Goal: Task Accomplishment & Management: Use online tool/utility

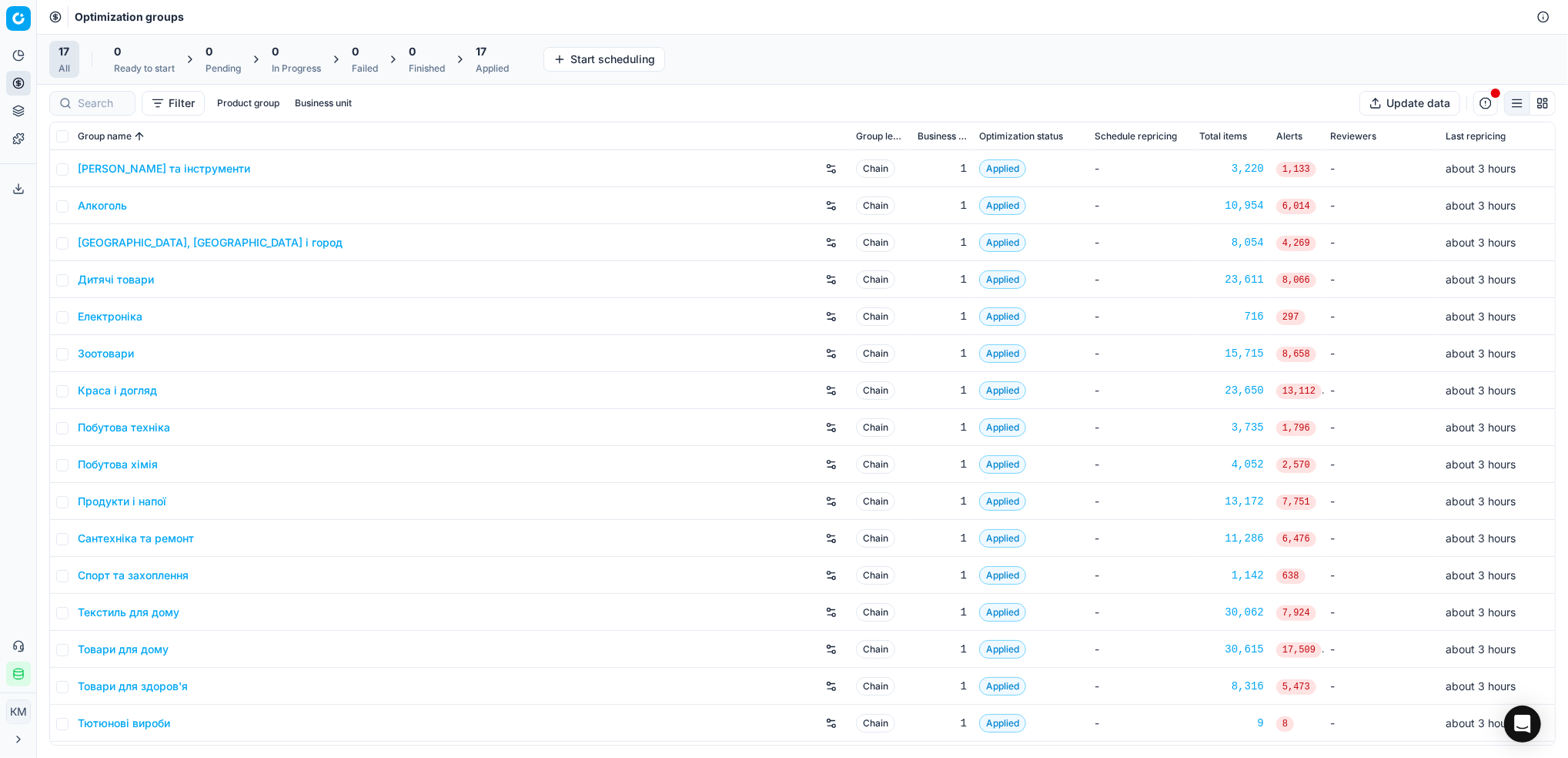
click at [138, 390] on link "Краса і догляд" at bounding box center [117, 390] width 79 height 16
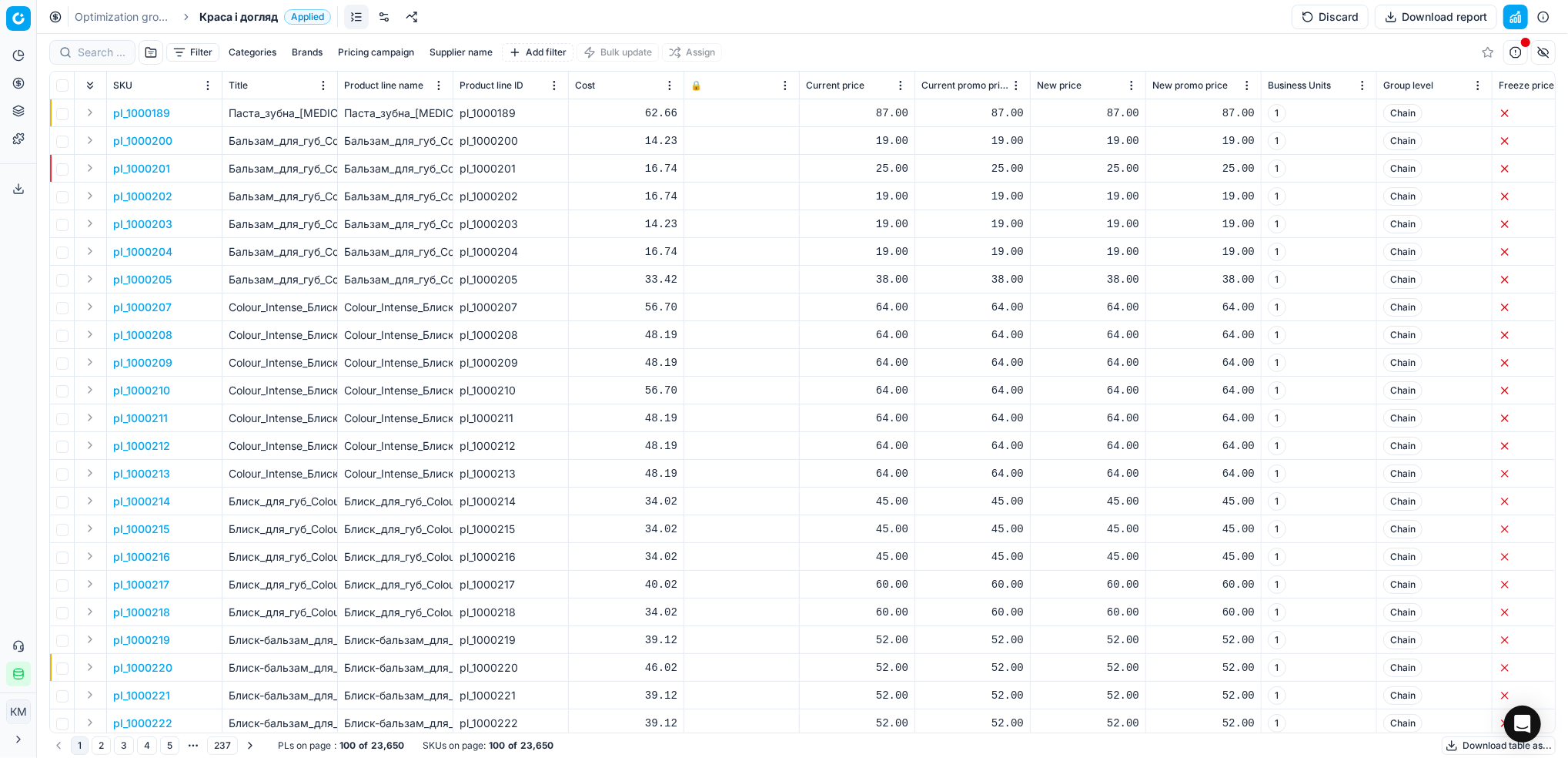
click at [470, 46] on button "Supplier name" at bounding box center [461, 53] width 75 height 19
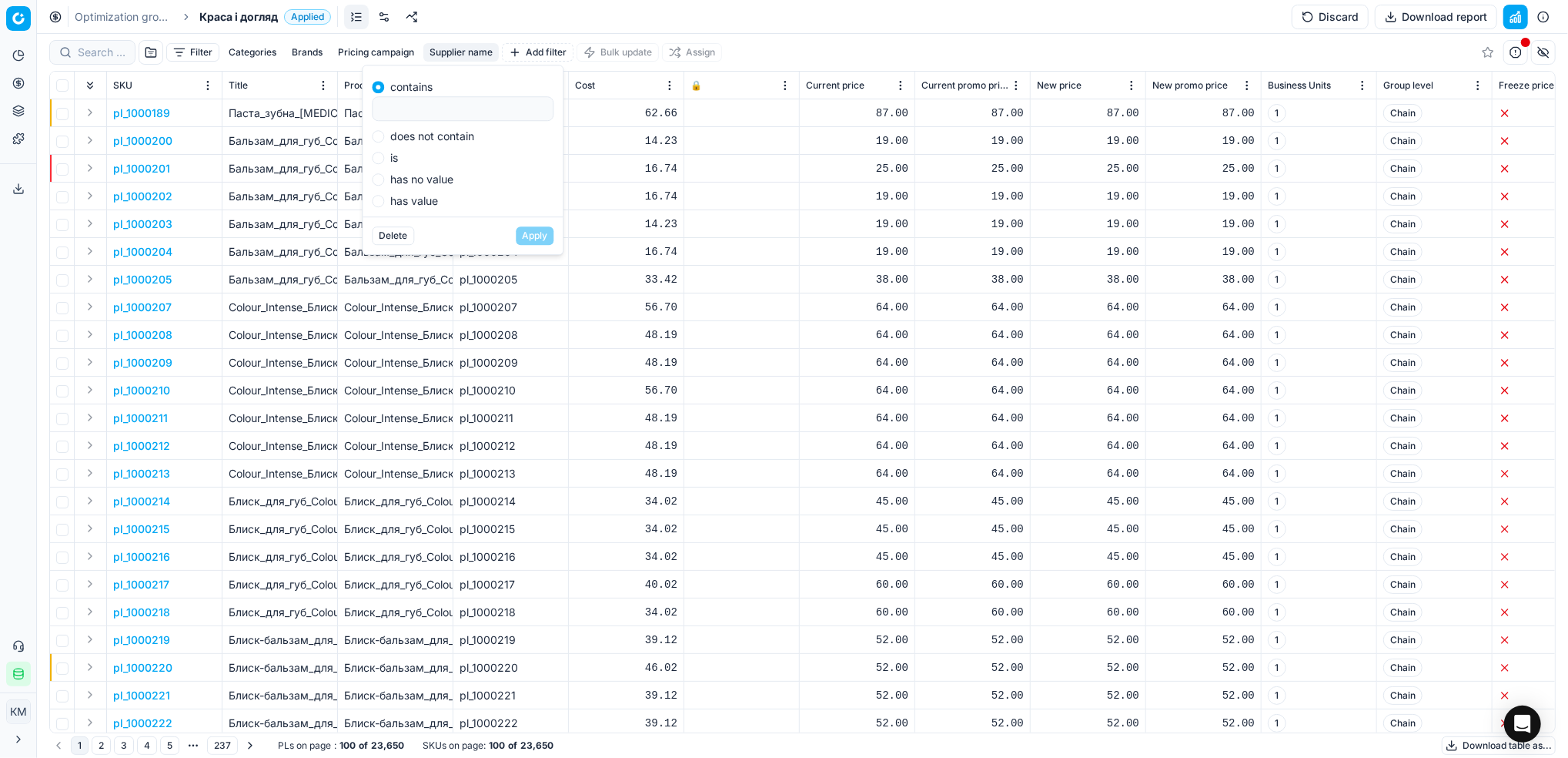
click at [440, 111] on input at bounding box center [462, 108] width 168 height 23
type input "Імперія"
click at [535, 233] on button "Apply" at bounding box center [535, 236] width 38 height 19
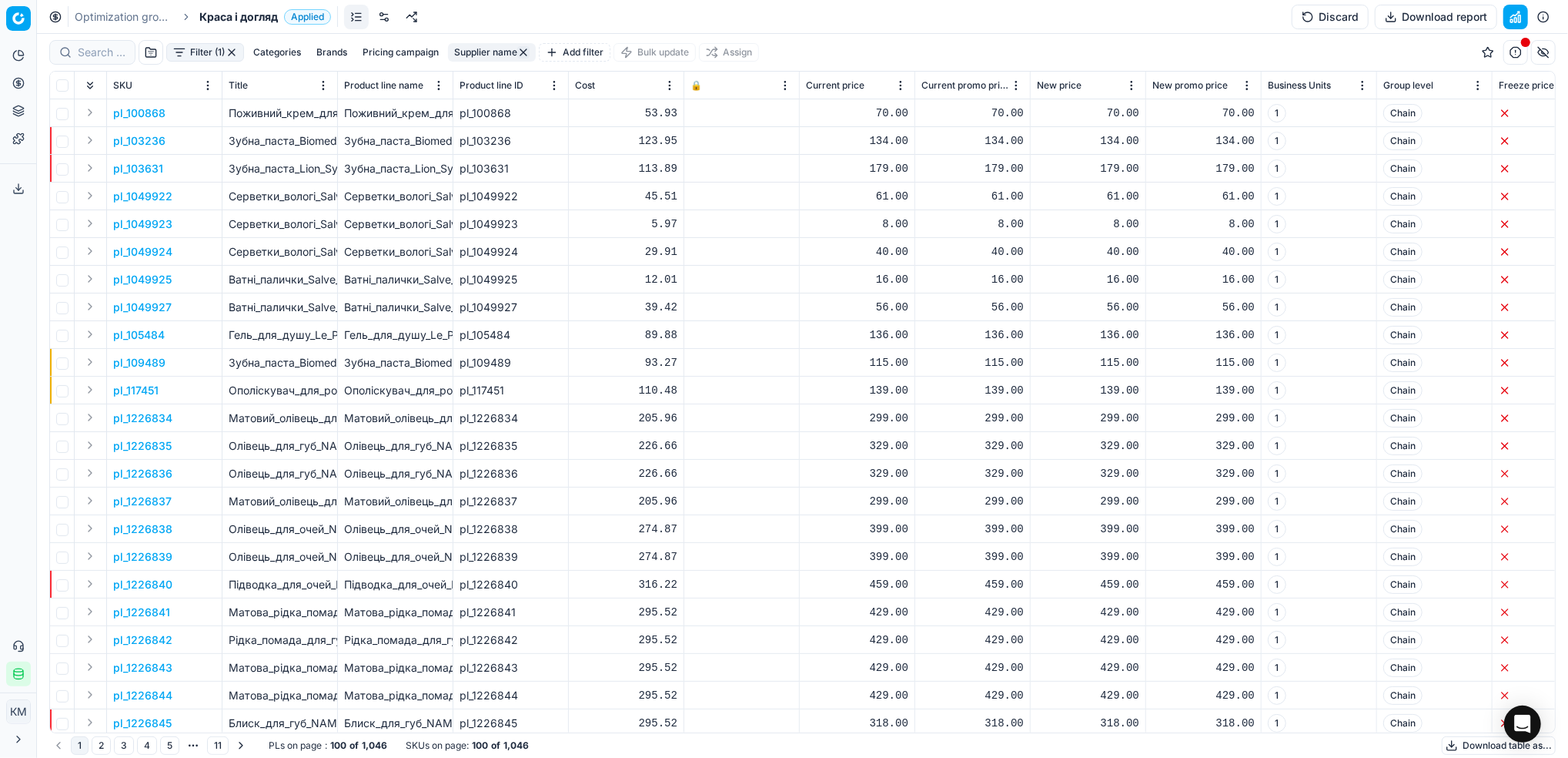
click at [1459, 742] on button "Download table as..." at bounding box center [1499, 745] width 114 height 19
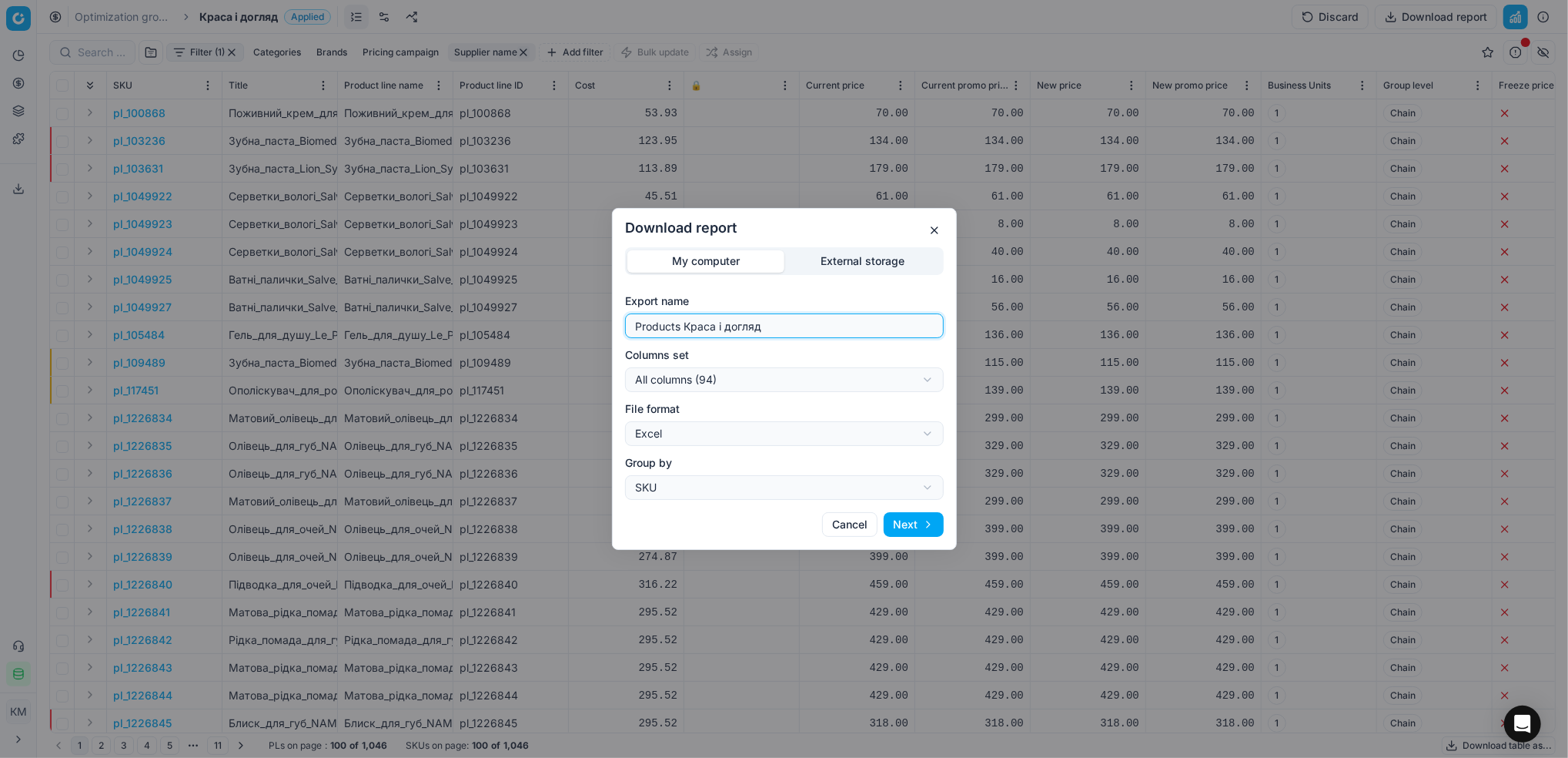
drag, startPoint x: 619, startPoint y: 320, endPoint x: 719, endPoint y: 330, distance: 100.5
click at [594, 320] on div "Download report My computer External storage Export name Products Краса і догля…" at bounding box center [784, 379] width 1568 height 758
type input "імперія"
click at [921, 522] on button "Next" at bounding box center [914, 524] width 60 height 24
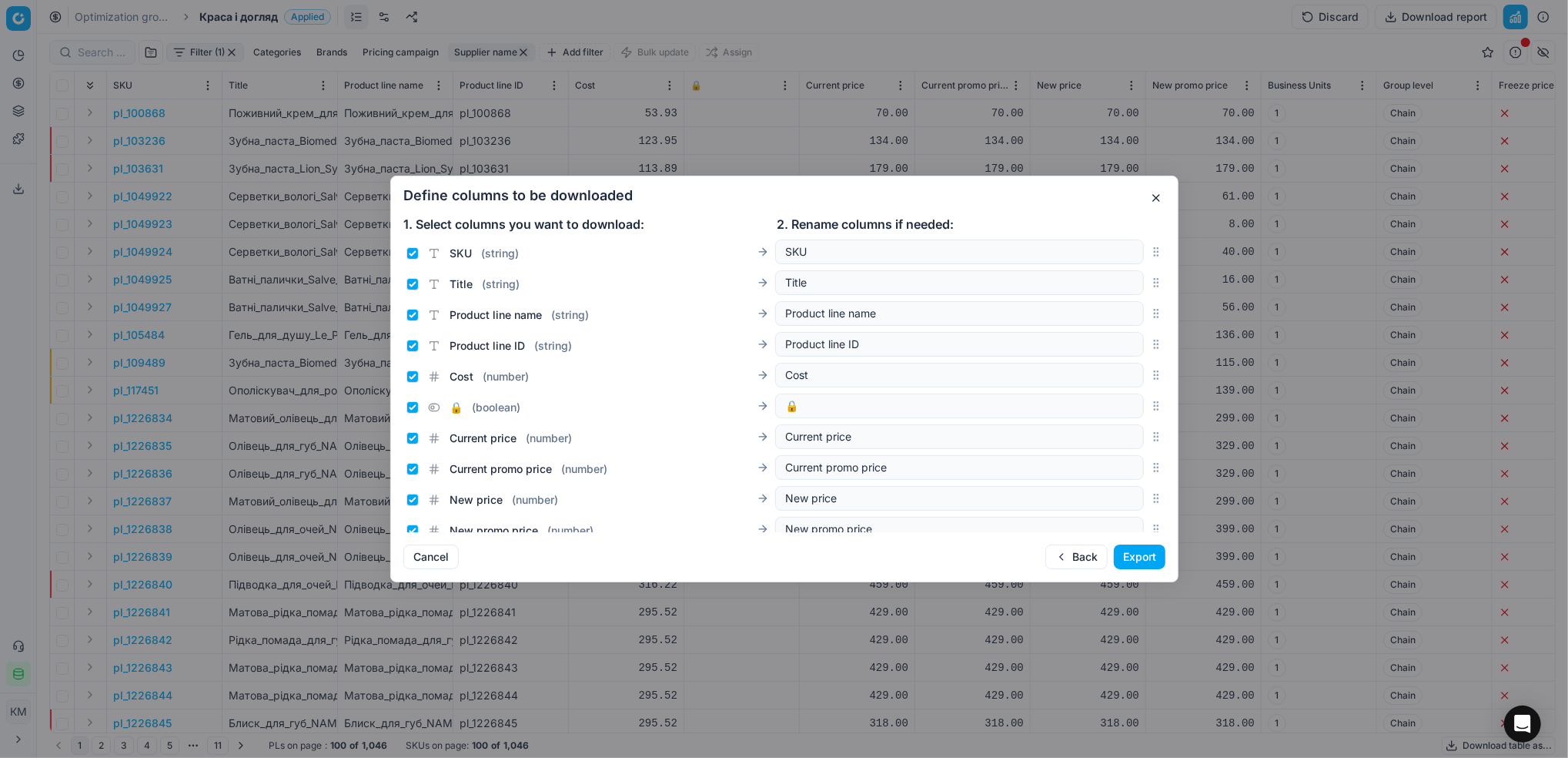
click at [1134, 558] on button "Export" at bounding box center [1140, 556] width 52 height 24
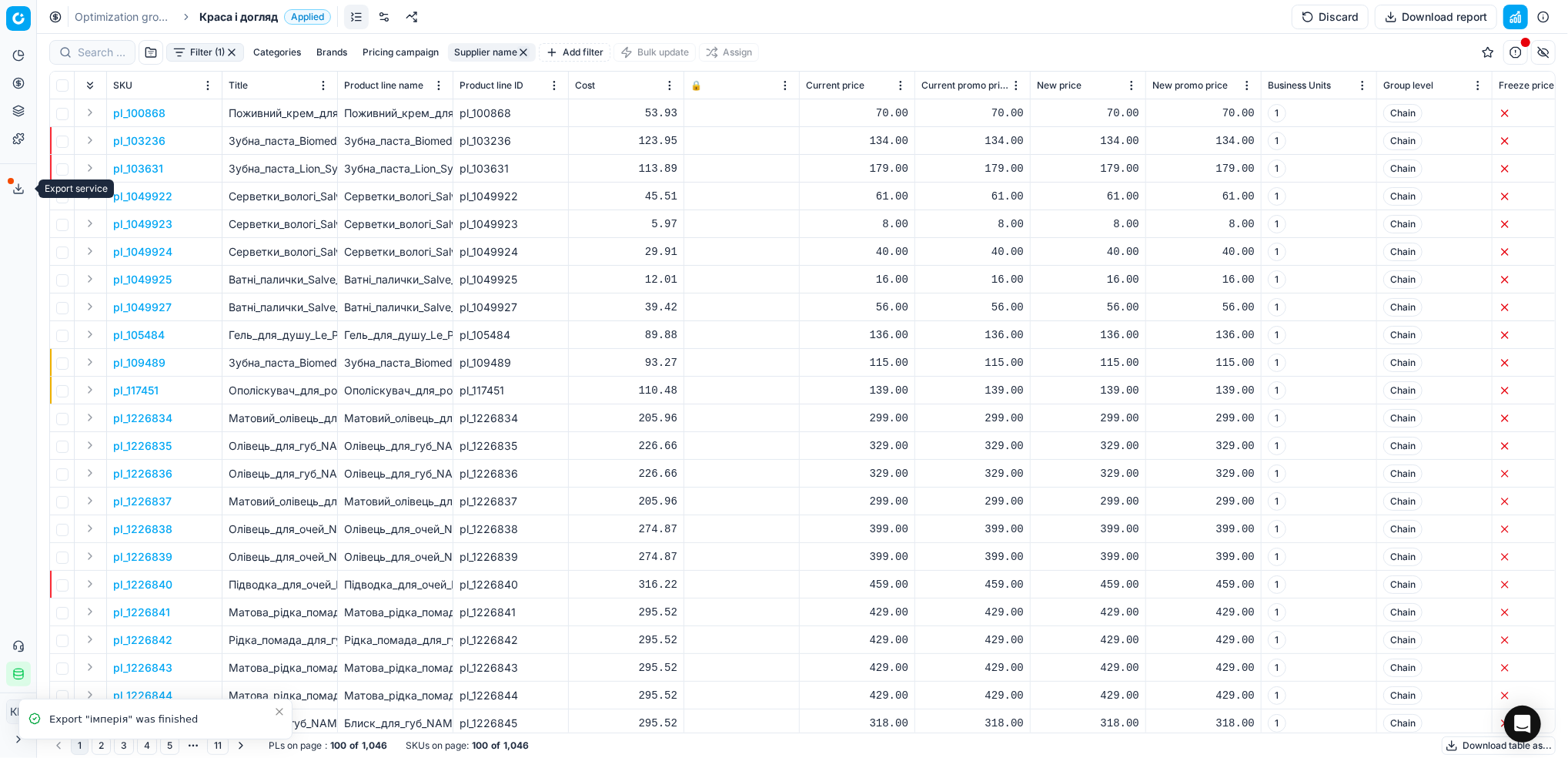
click at [14, 193] on icon at bounding box center [19, 192] width 9 height 3
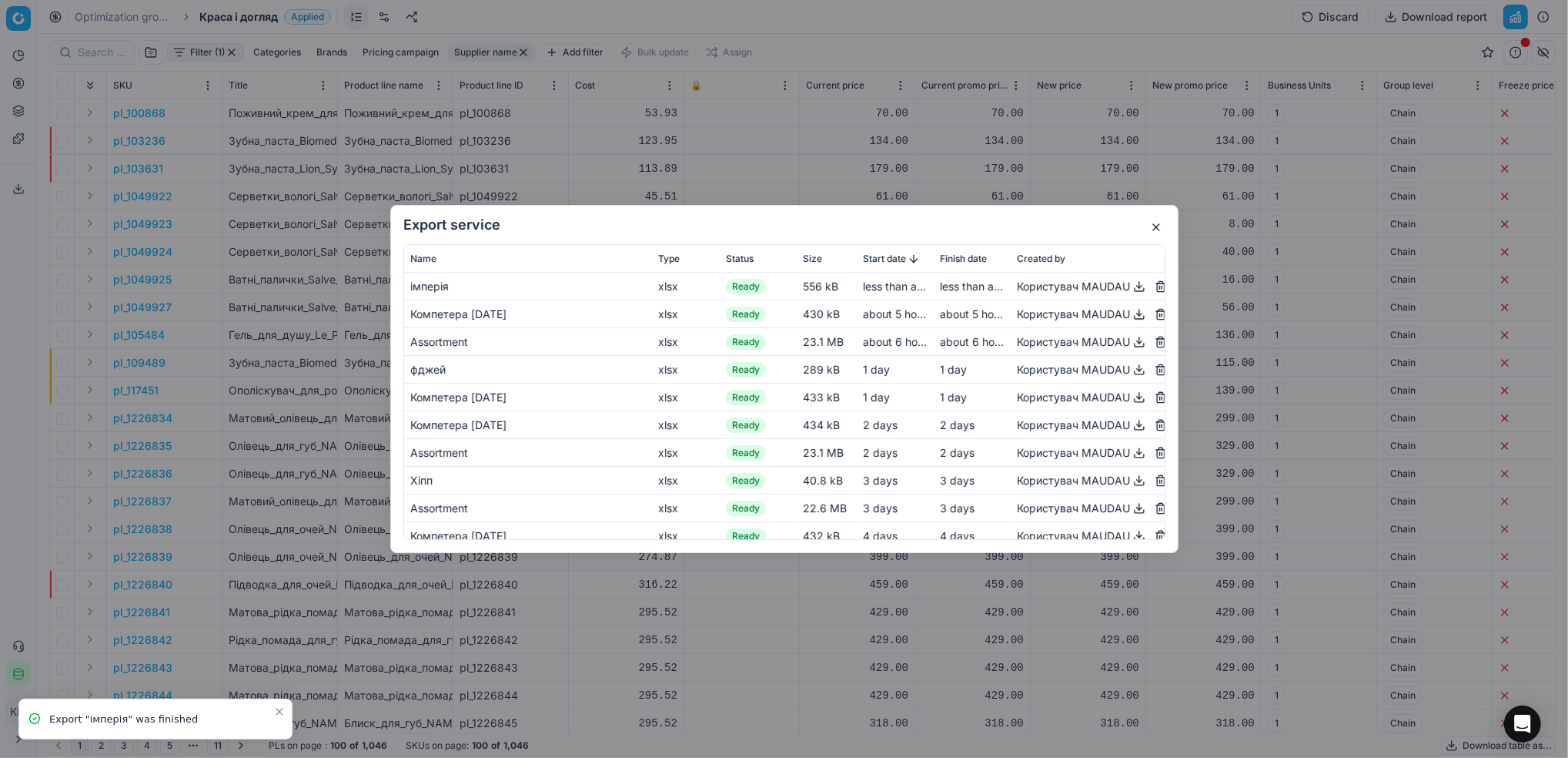
click at [1130, 288] on button "button" at bounding box center [1139, 287] width 19 height 19
click at [815, 88] on div "Export service Name Type Status Size Start date Finish date Created by імперія …" at bounding box center [784, 379] width 1568 height 758
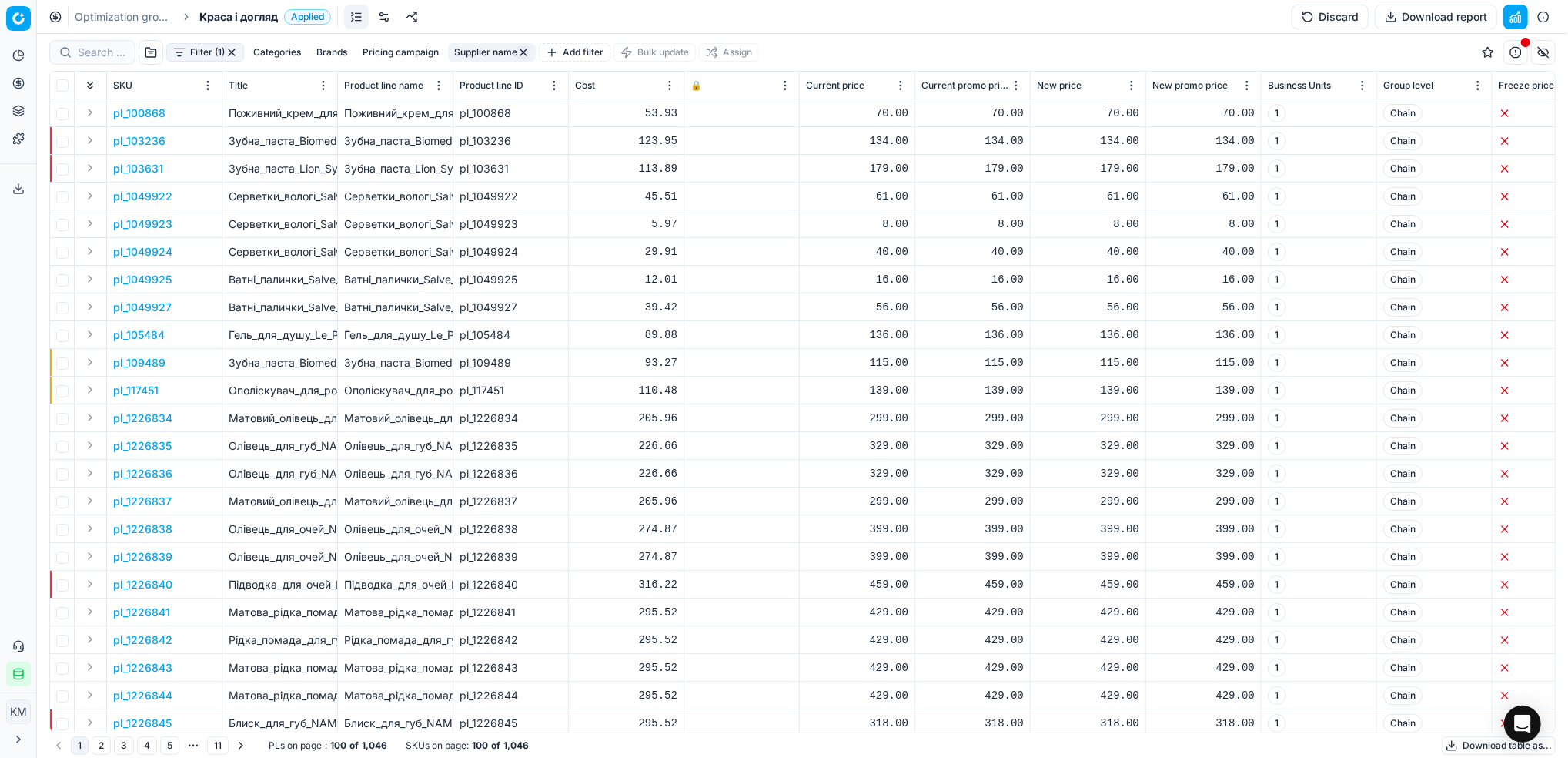
click at [499, 52] on button "Supplier name" at bounding box center [492, 53] width 88 height 19
drag, startPoint x: 391, startPoint y: 108, endPoint x: 379, endPoint y: 108, distance: 12.0
click at [379, 108] on body "Pricing platform Analytics Pricing Product portfolio Templates Export service 8…" at bounding box center [784, 379] width 1568 height 758
drag, startPoint x: 490, startPoint y: 108, endPoint x: 382, endPoint y: 99, distance: 108.4
click at [382, 99] on body "Pricing platform Analytics Pricing Product portfolio Templates Export service 8…" at bounding box center [784, 379] width 1568 height 758
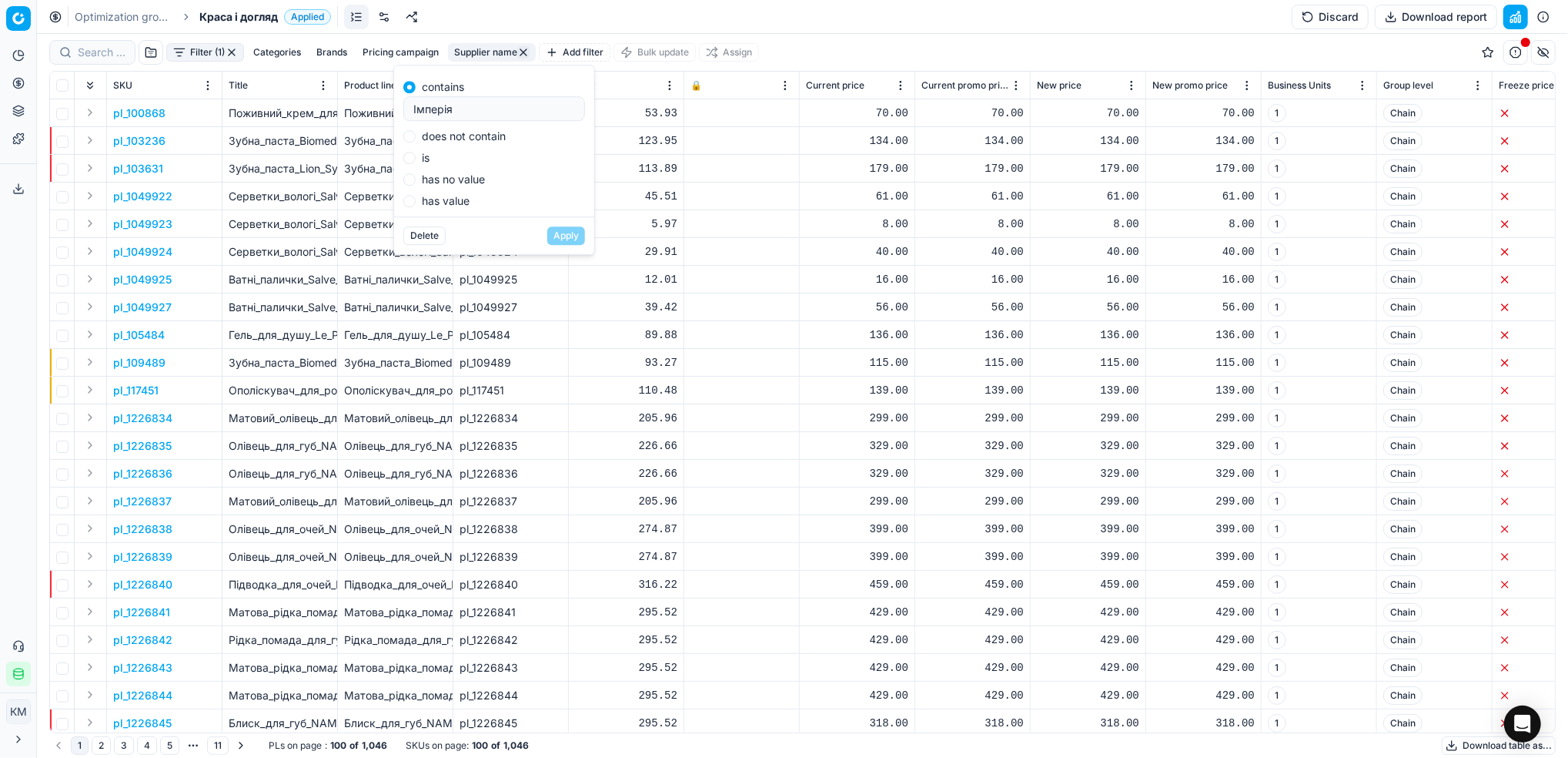
drag, startPoint x: 462, startPoint y: 106, endPoint x: 400, endPoint y: 105, distance: 62.0
click at [400, 105] on div "contains Імперія does not contain is has no value has value" at bounding box center [494, 141] width 200 height 151
type input "s"
type input "ідея [PERSON_NAME]"
click at [547, 226] on button "Apply" at bounding box center [566, 236] width 38 height 19
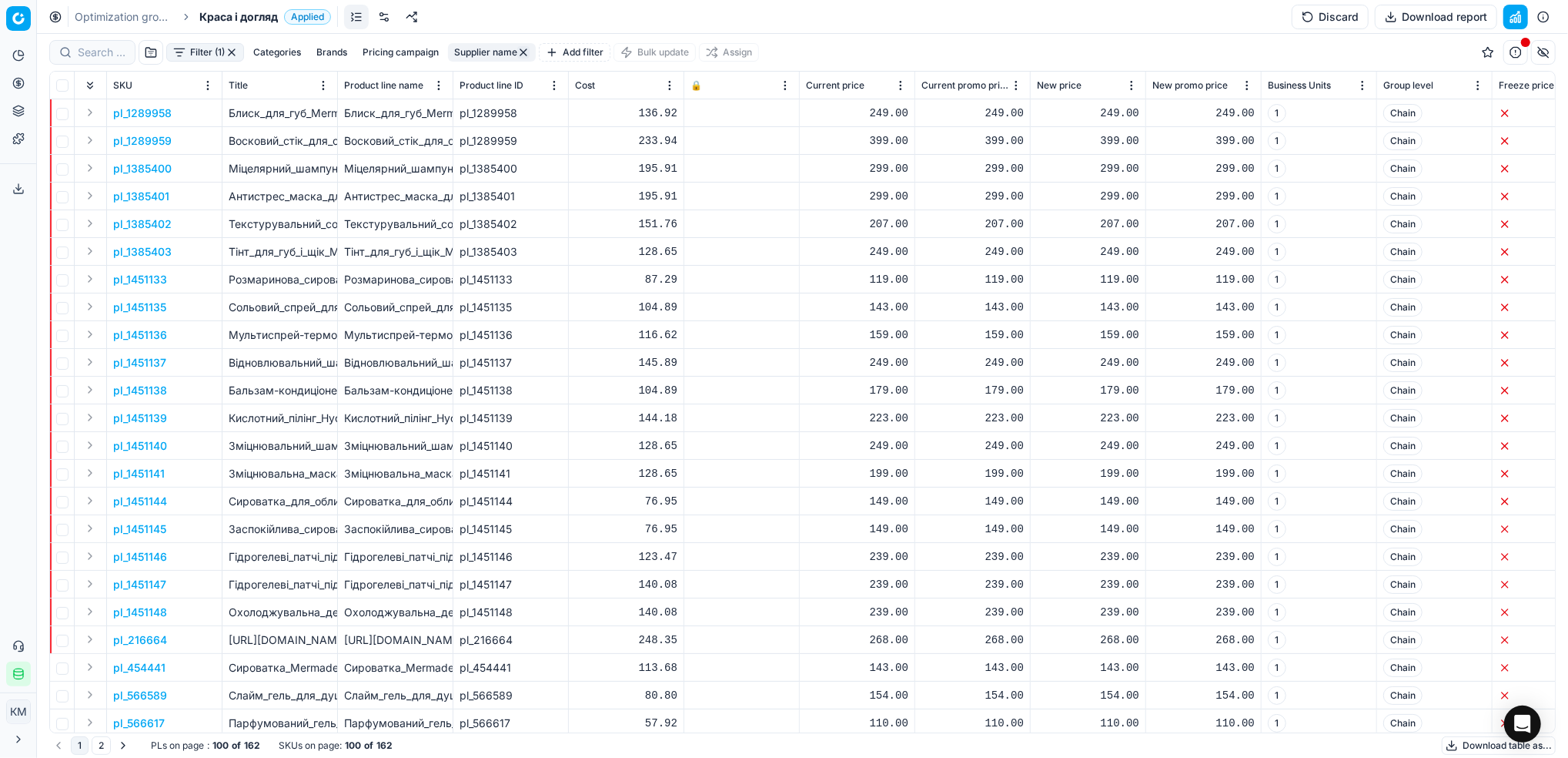
click at [1460, 746] on button "Download table as..." at bounding box center [1499, 745] width 114 height 19
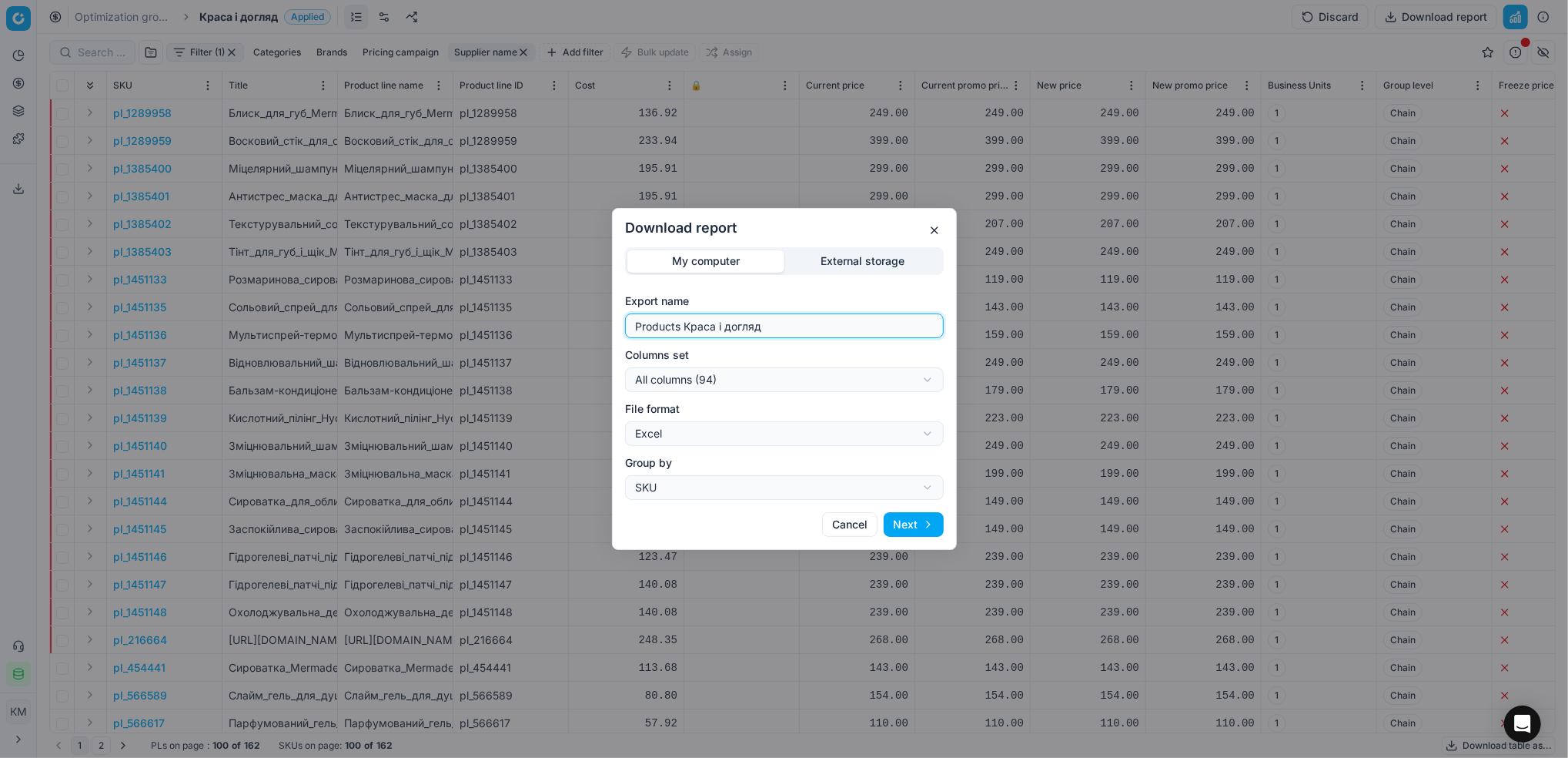
drag, startPoint x: 762, startPoint y: 322, endPoint x: 623, endPoint y: 307, distance: 139.8
click at [623, 307] on div "My computer External storage Export name Products Краса і догляд Columns set Al…" at bounding box center [784, 374] width 343 height 253
type input "ідея"
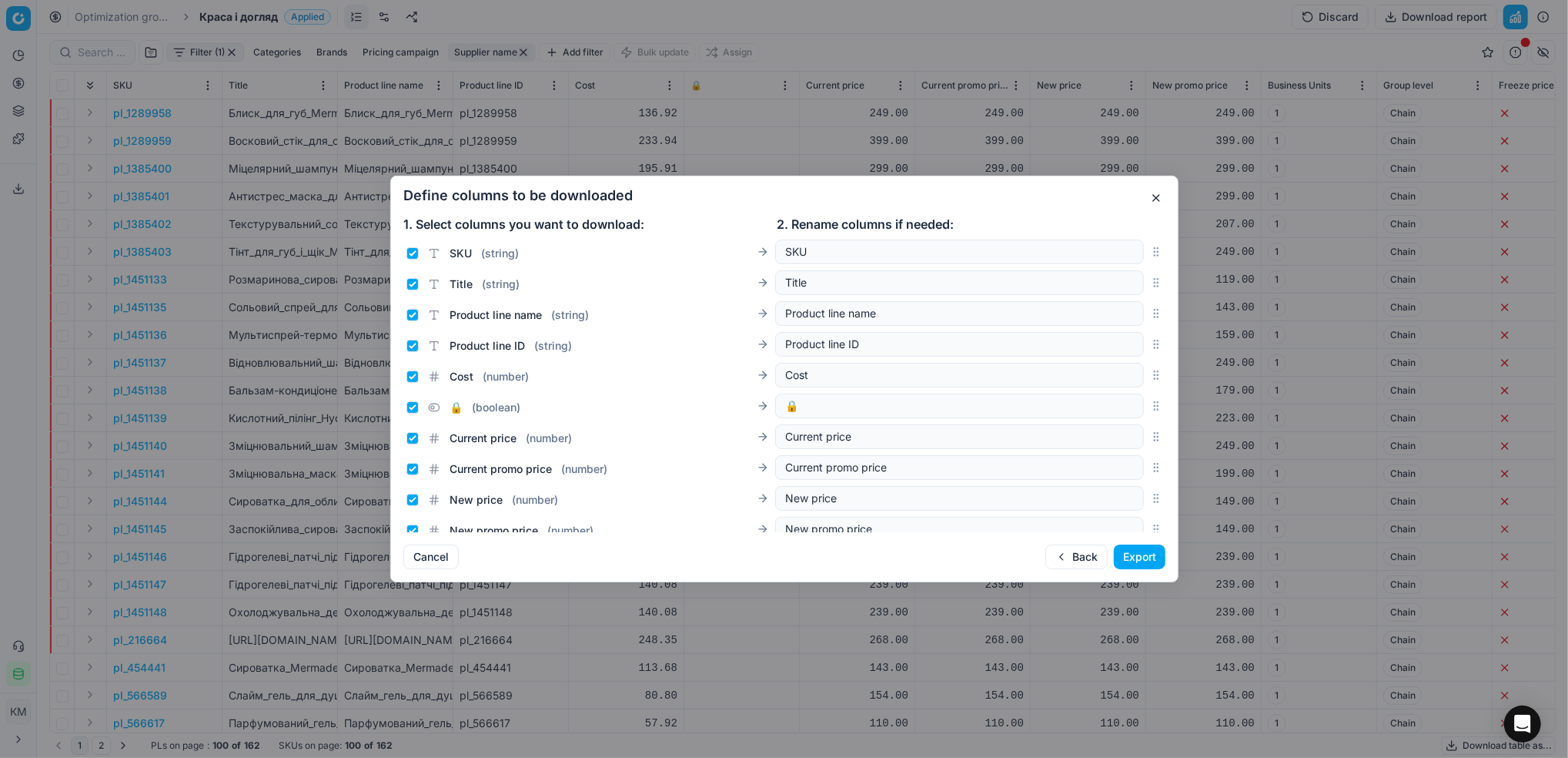
click at [1142, 562] on button "Export" at bounding box center [1140, 556] width 52 height 24
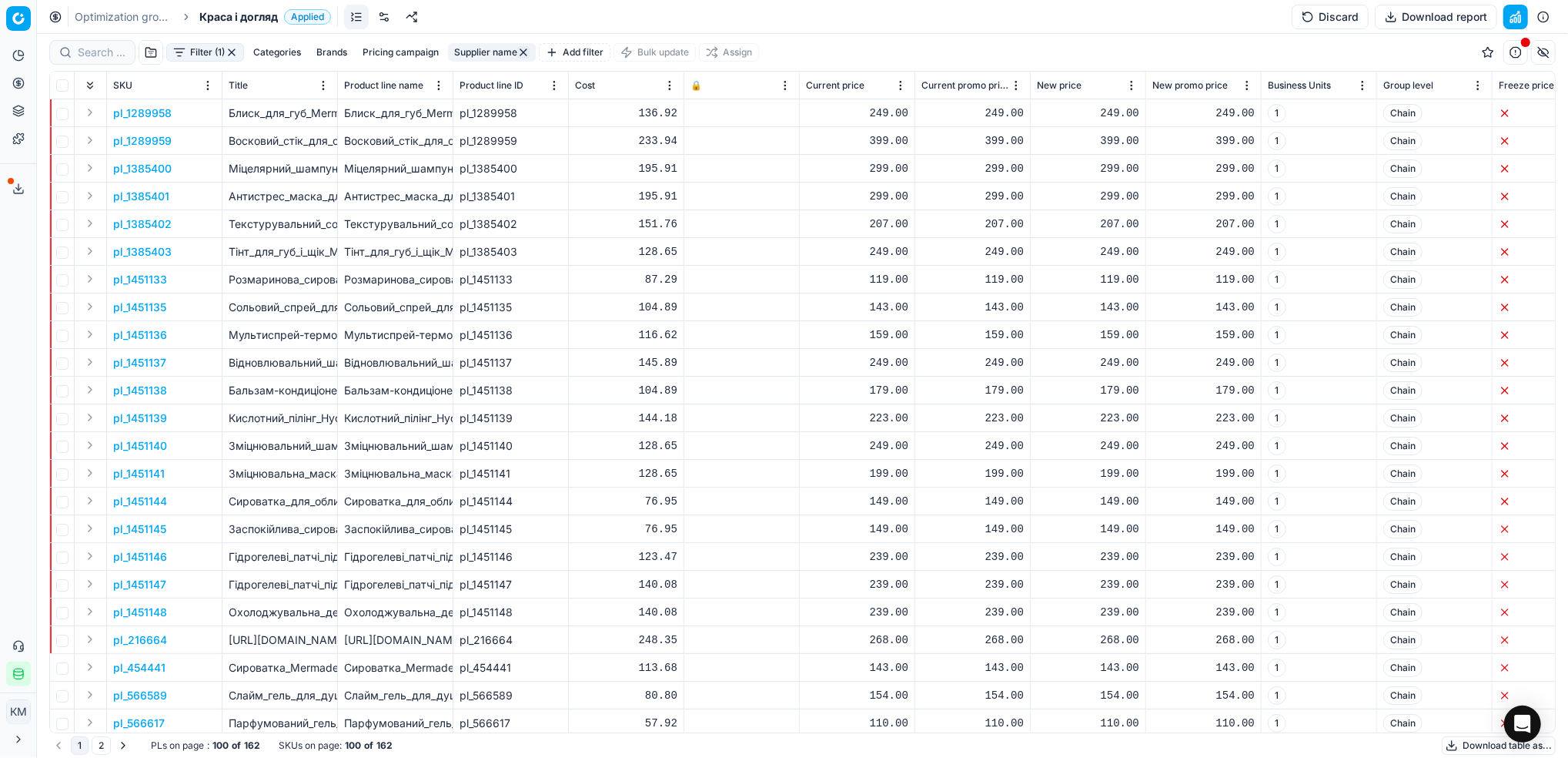
click at [19, 185] on icon at bounding box center [19, 187] width 0 height 6
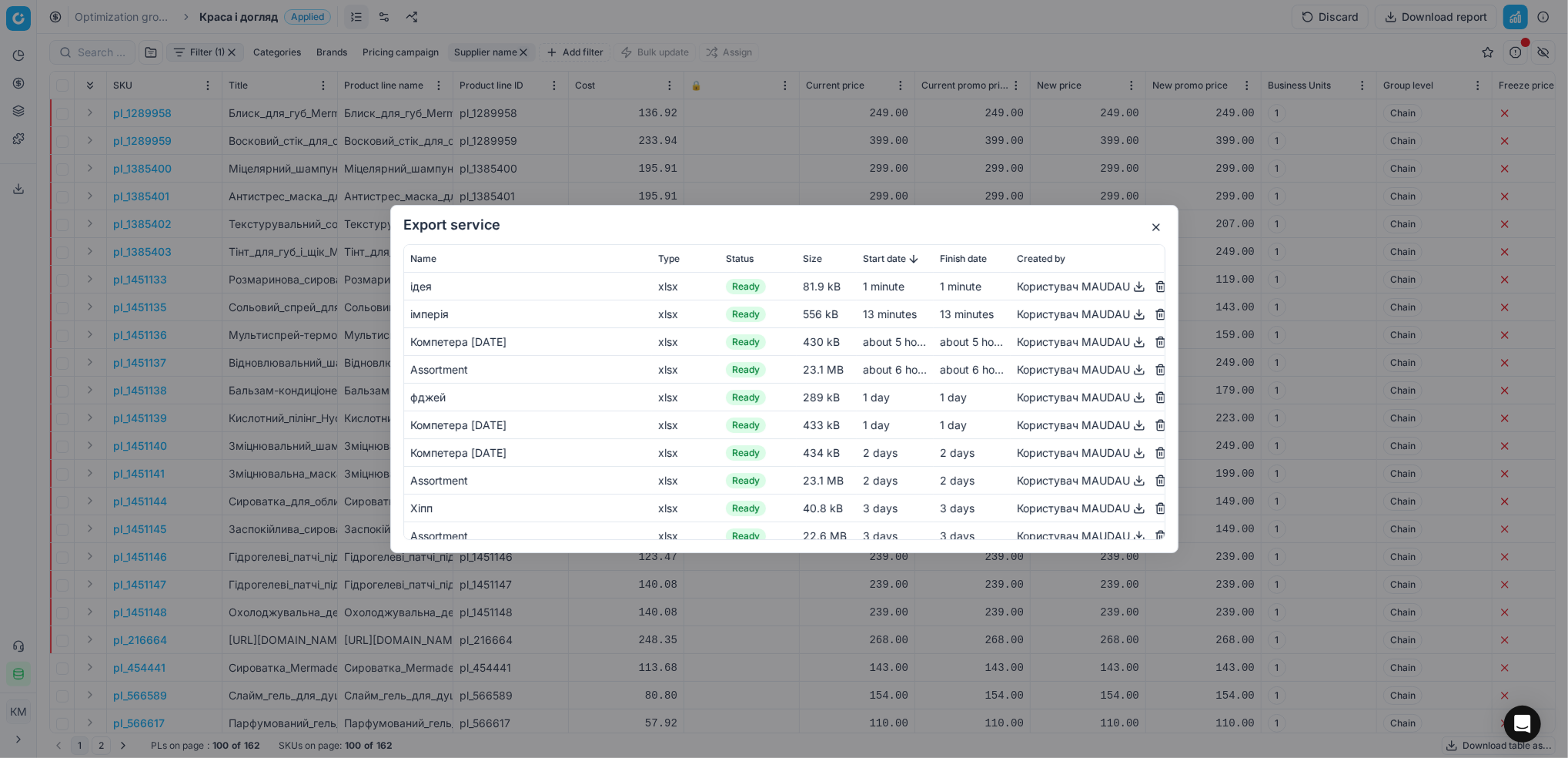
click at [1130, 287] on button "button" at bounding box center [1139, 287] width 19 height 19
drag, startPoint x: 829, startPoint y: 101, endPoint x: 386, endPoint y: 179, distance: 449.8
click at [829, 101] on div "Export service Name Type Status Size Start date Finish date Created by ідея xls…" at bounding box center [784, 379] width 1568 height 758
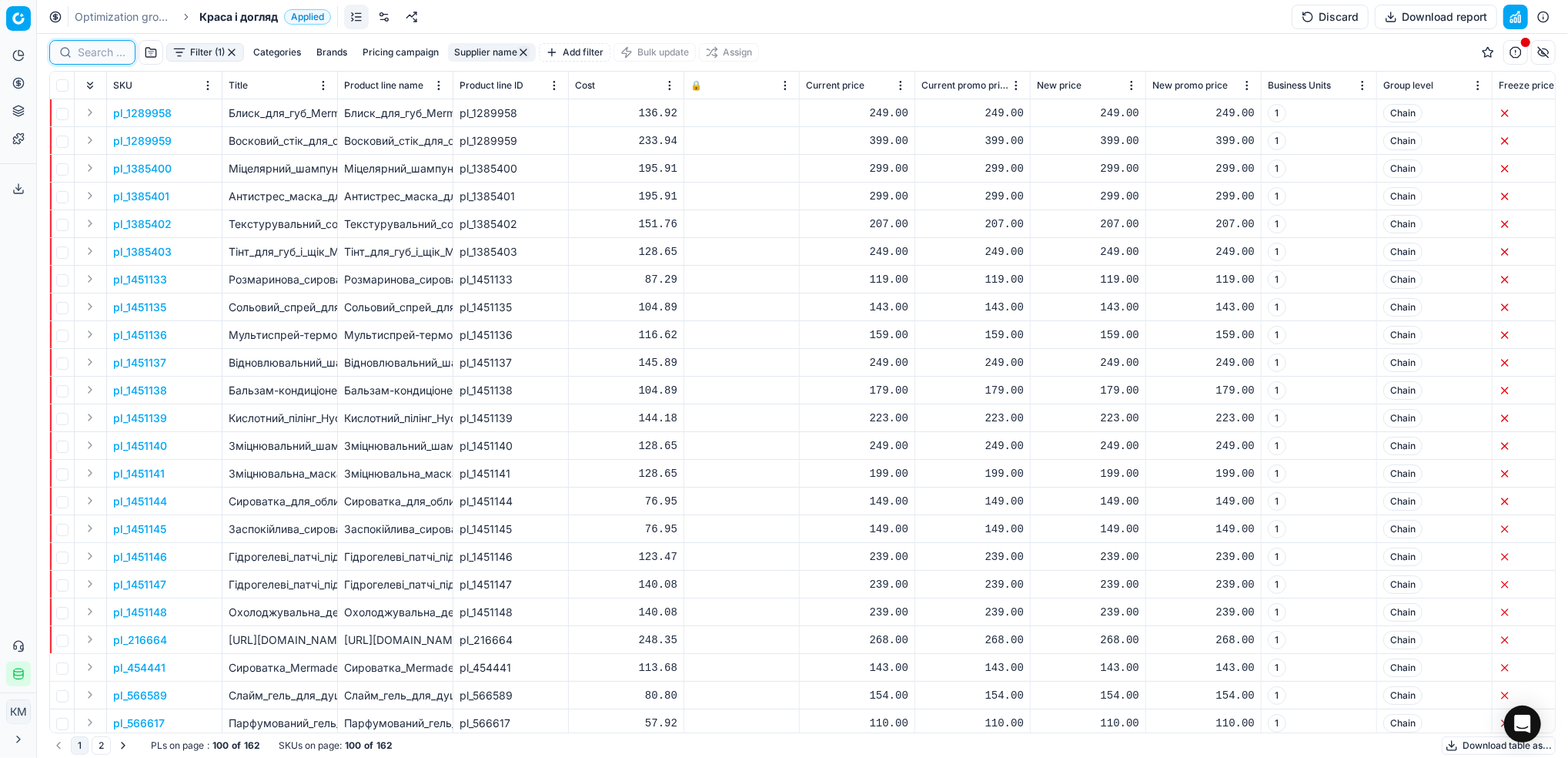
click at [101, 56] on input at bounding box center [101, 53] width 48 height 16
paste input "566763"
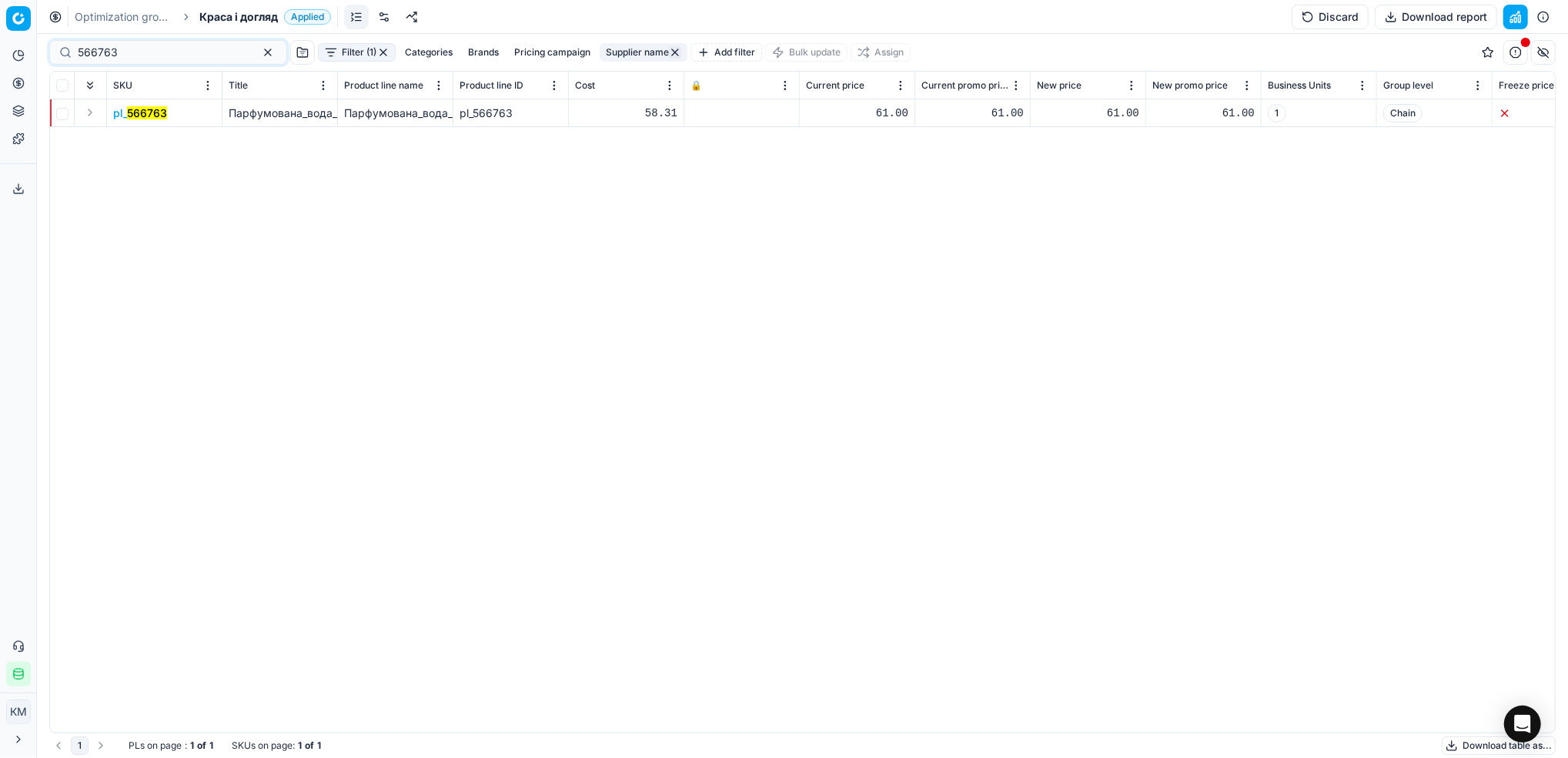
click at [126, 112] on span "pl_ 566763" at bounding box center [140, 113] width 54 height 16
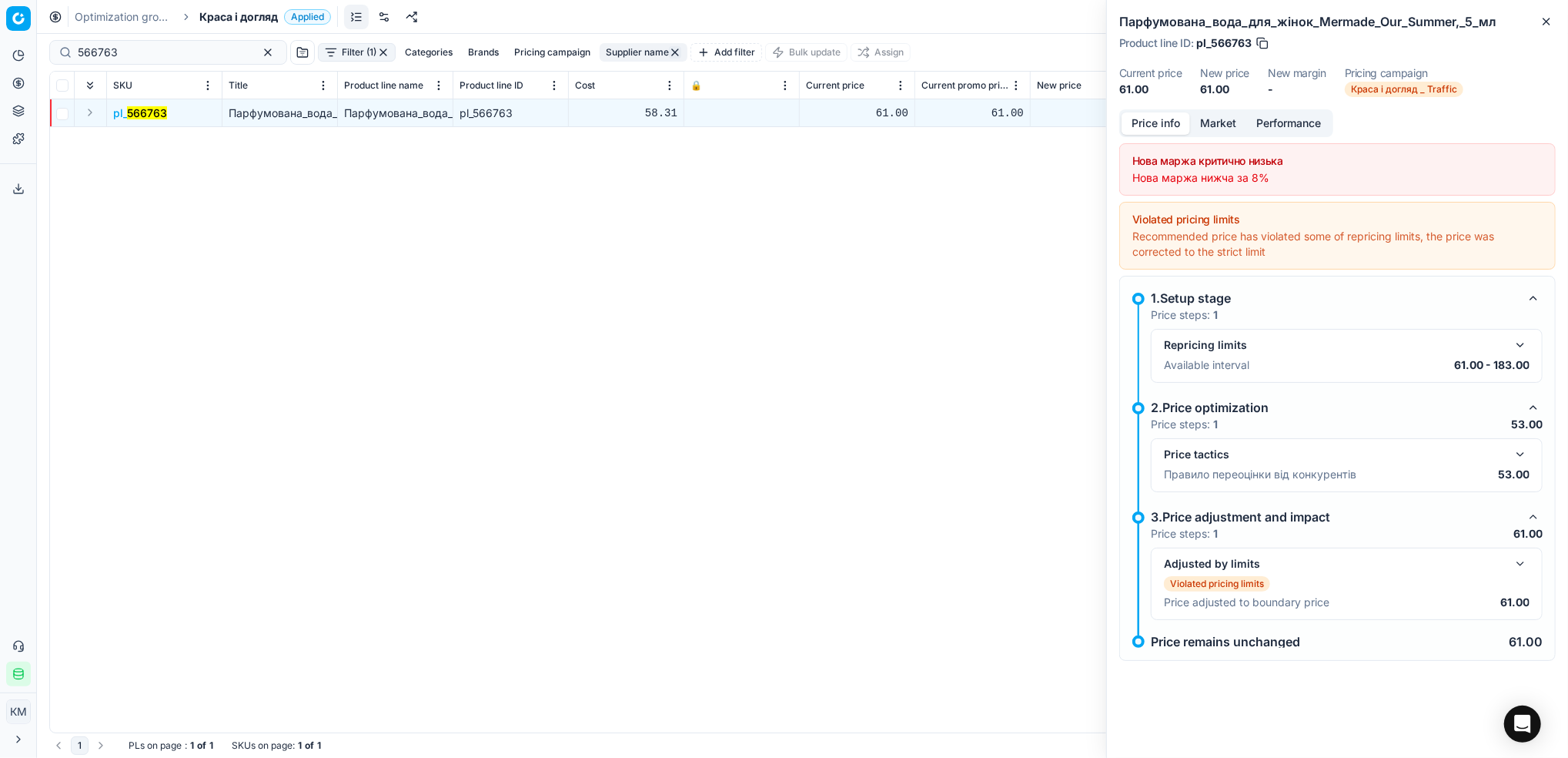
click at [1226, 122] on button "Market" at bounding box center [1219, 123] width 57 height 22
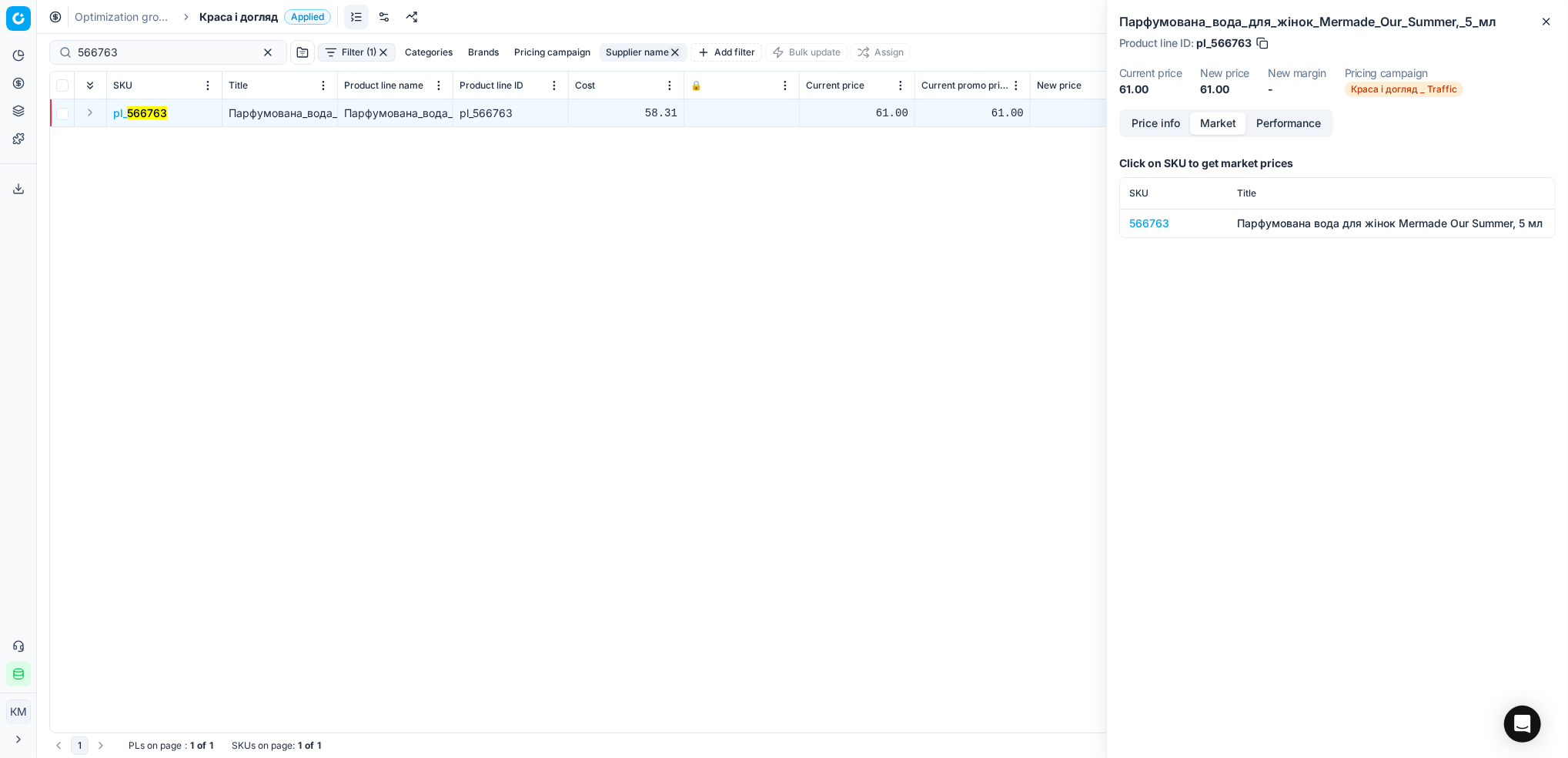
click at [1146, 212] on td "566763" at bounding box center [1174, 223] width 108 height 28
click at [1158, 228] on div "566763" at bounding box center [1174, 224] width 90 height 16
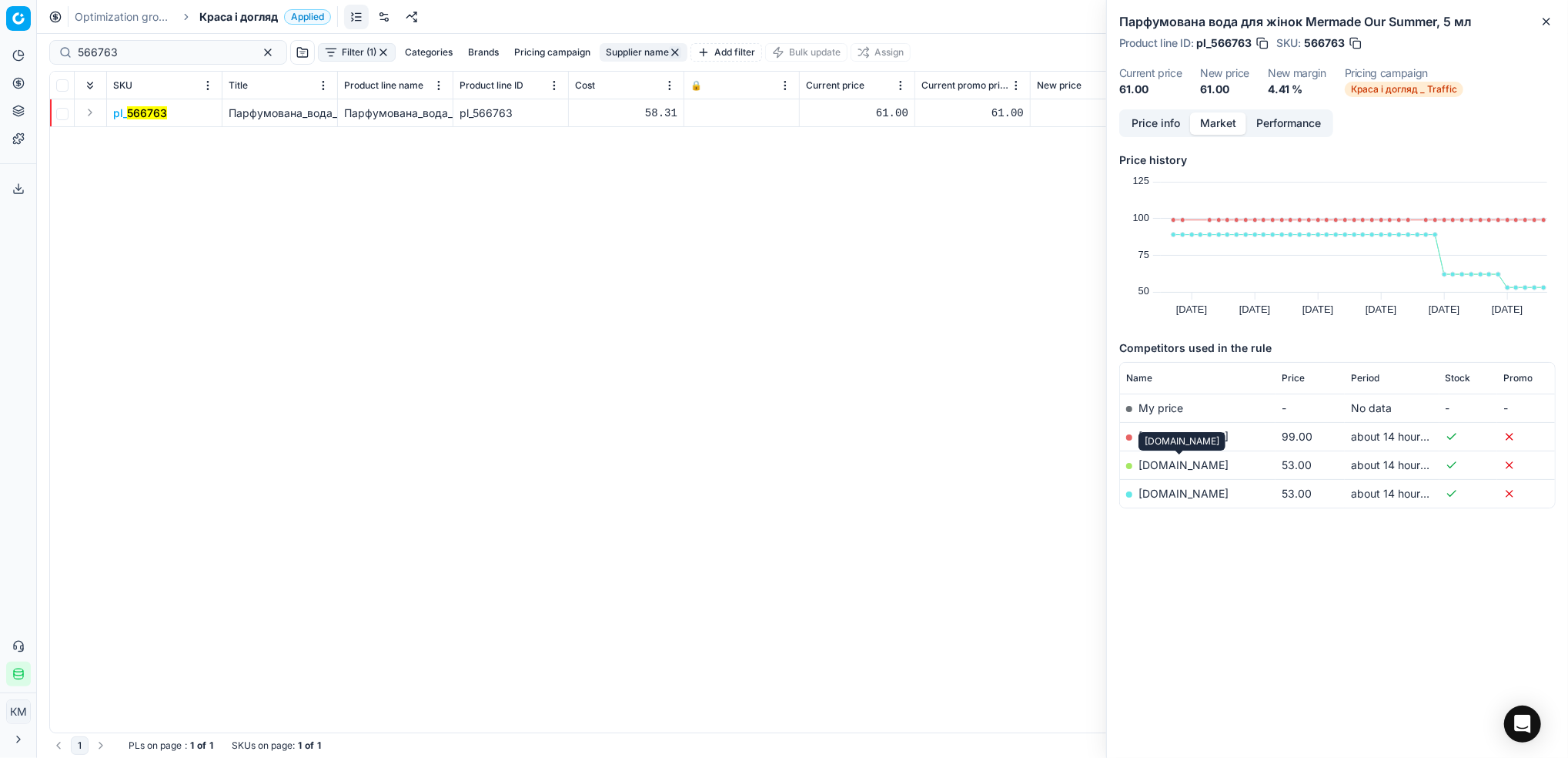
click at [1172, 466] on link "[DOMAIN_NAME]" at bounding box center [1183, 464] width 90 height 13
drag, startPoint x: 158, startPoint y: 53, endPoint x: 22, endPoint y: 35, distance: 137.2
click at [22, 35] on div "Pricing platform Analytics Pricing Product portfolio Templates Export service 8…" at bounding box center [784, 379] width 1568 height 758
paste input "769094"
click at [144, 106] on mark "769094" at bounding box center [148, 112] width 41 height 13
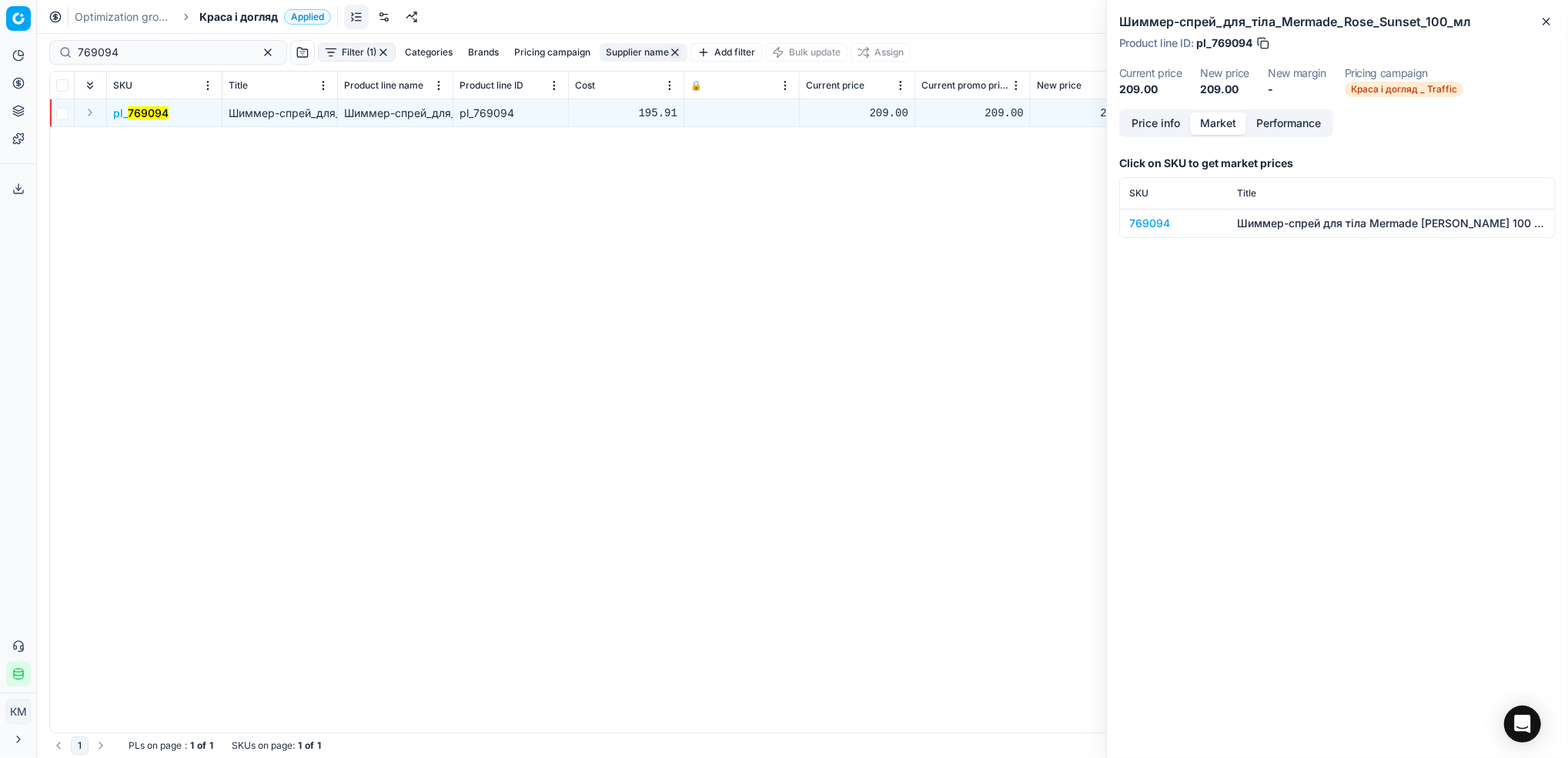
click at [1133, 218] on div "769094" at bounding box center [1174, 224] width 90 height 16
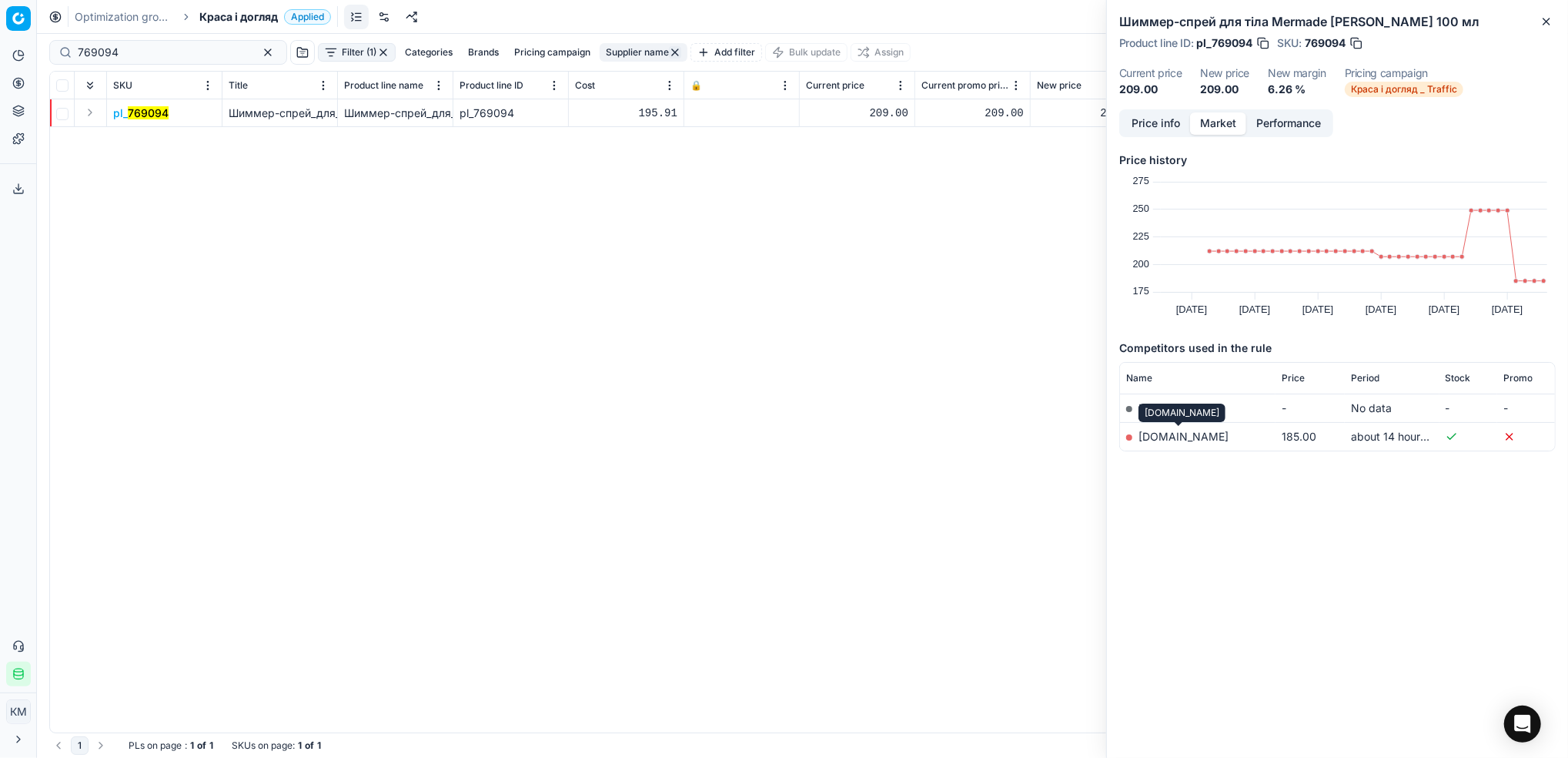
click at [1173, 430] on link "[DOMAIN_NAME]" at bounding box center [1183, 436] width 90 height 13
drag, startPoint x: 140, startPoint y: 62, endPoint x: 9, endPoint y: 52, distance: 131.4
click at [9, 52] on div "Pricing platform Analytics Pricing Product portfolio Templates Export service 8…" at bounding box center [784, 379] width 1568 height 758
click at [299, 237] on div "pl_ 769094 Шиммер-спрей_для_тіла_Mermade_Rose_Sunset_100_мл Шиммер-спрей_для_ті…" at bounding box center [802, 416] width 1505 height 633
drag, startPoint x: 164, startPoint y: 61, endPoint x: -5, endPoint y: 50, distance: 169.4
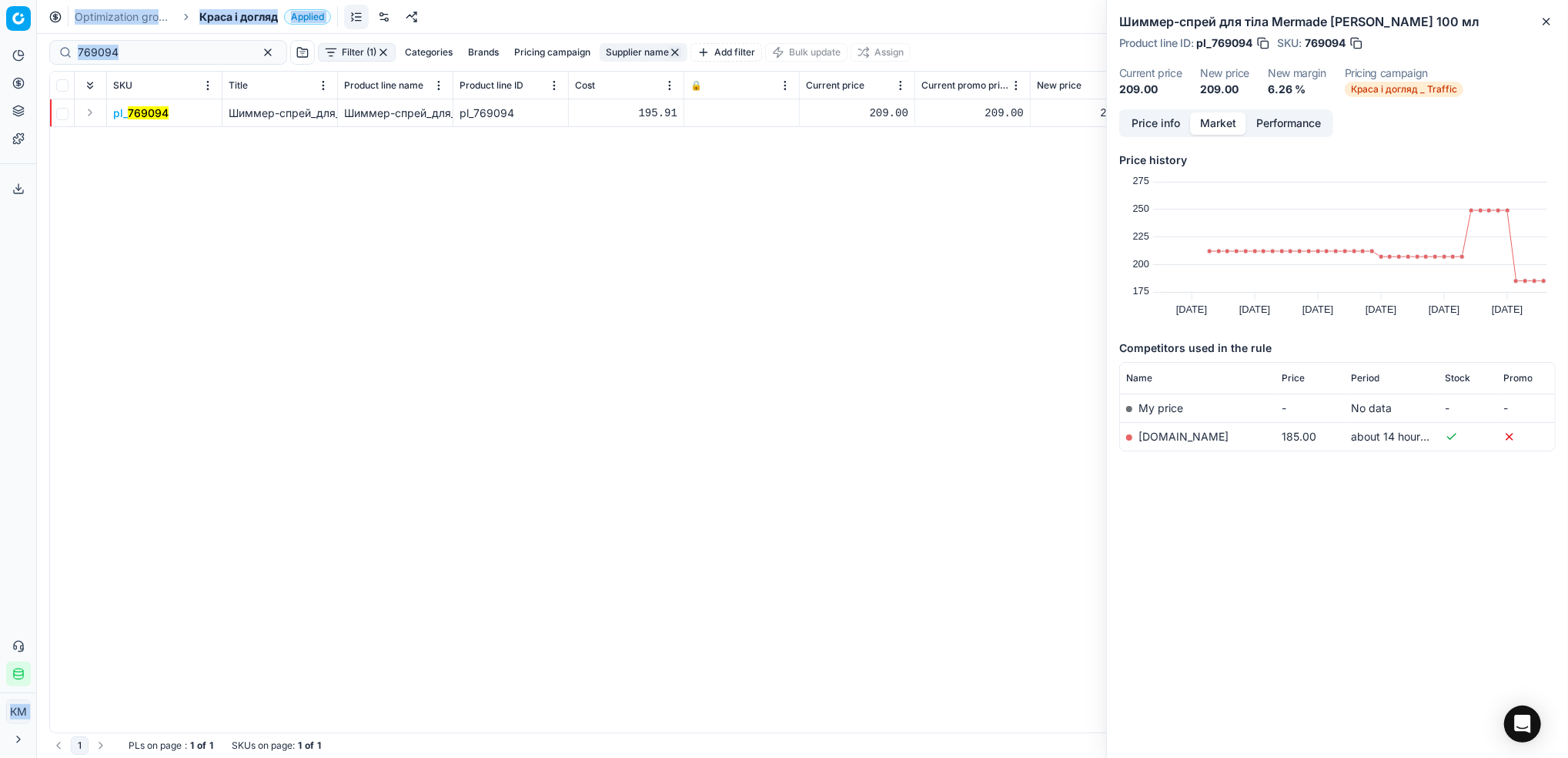
click at [0, 50] on html "Pricing platform Analytics Pricing Product portfolio Templates Export service 8…" at bounding box center [784, 379] width 1568 height 758
click at [160, 61] on div "769094" at bounding box center [168, 52] width 238 height 24
drag, startPoint x: 66, startPoint y: 54, endPoint x: 55, endPoint y: 54, distance: 11.0
click at [55, 54] on div "769094" at bounding box center [168, 52] width 238 height 24
paste input "638772"
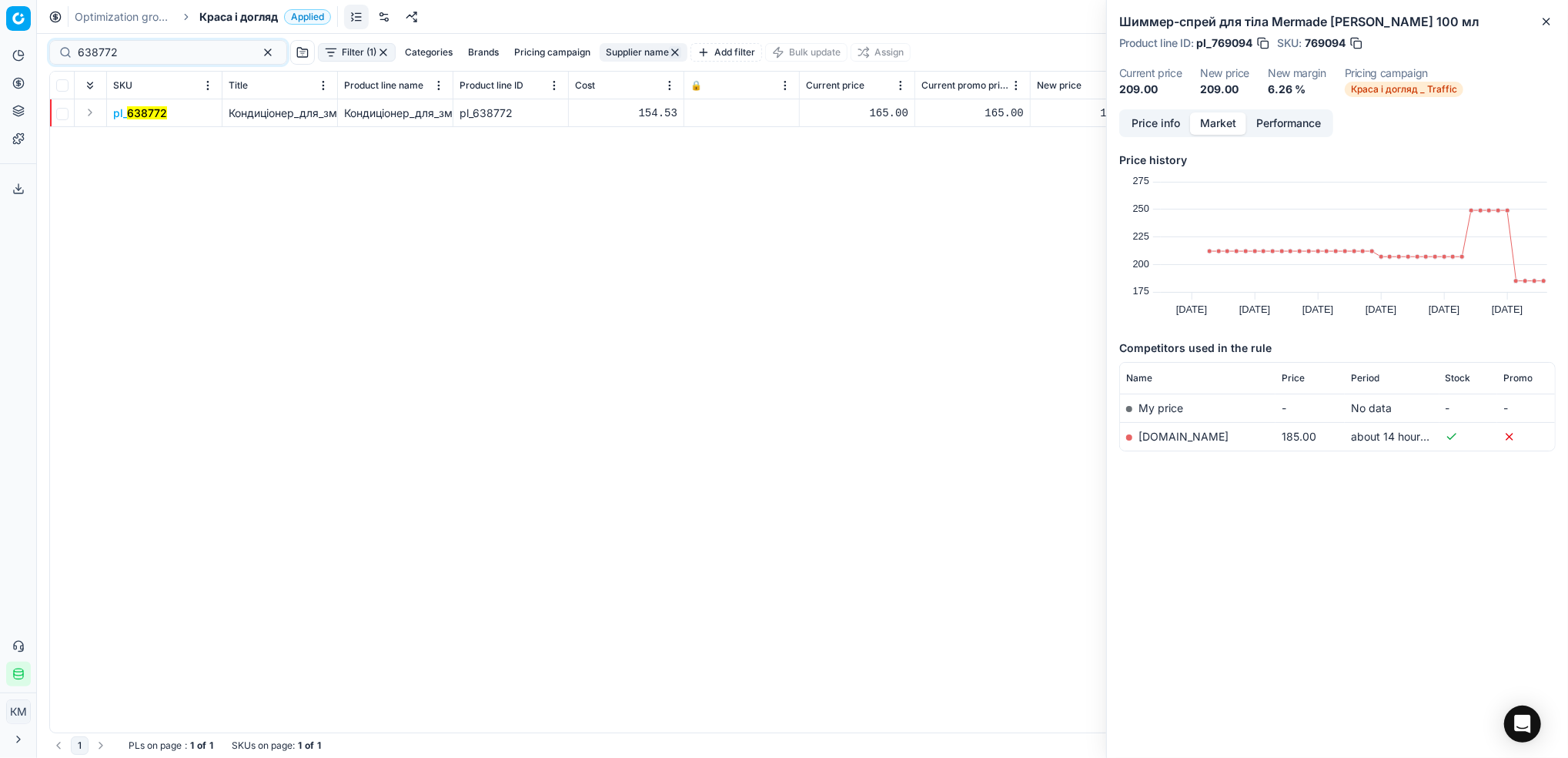
click at [144, 108] on mark "638772" at bounding box center [147, 112] width 40 height 13
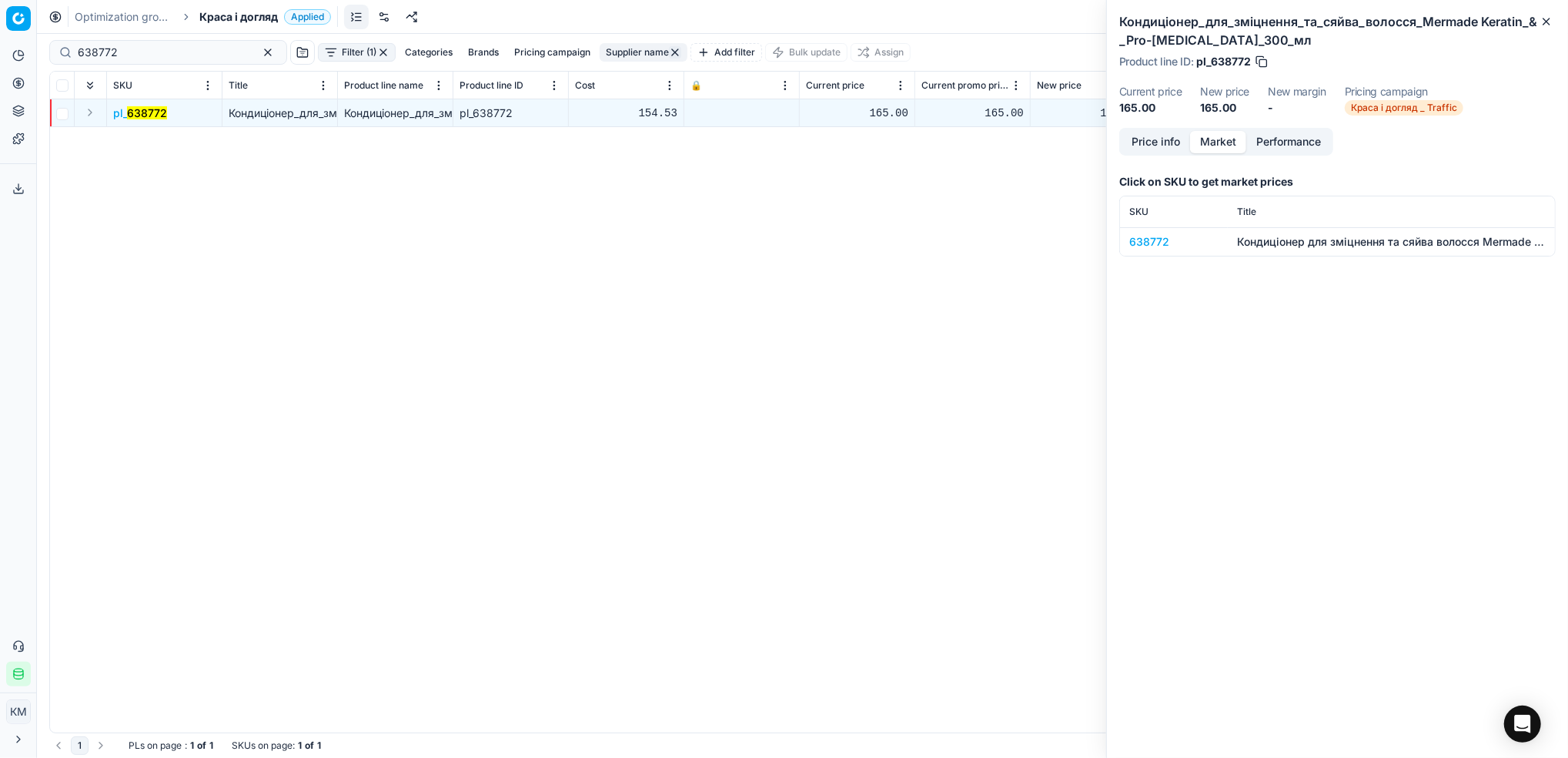
click at [1150, 242] on div "638772" at bounding box center [1174, 242] width 90 height 16
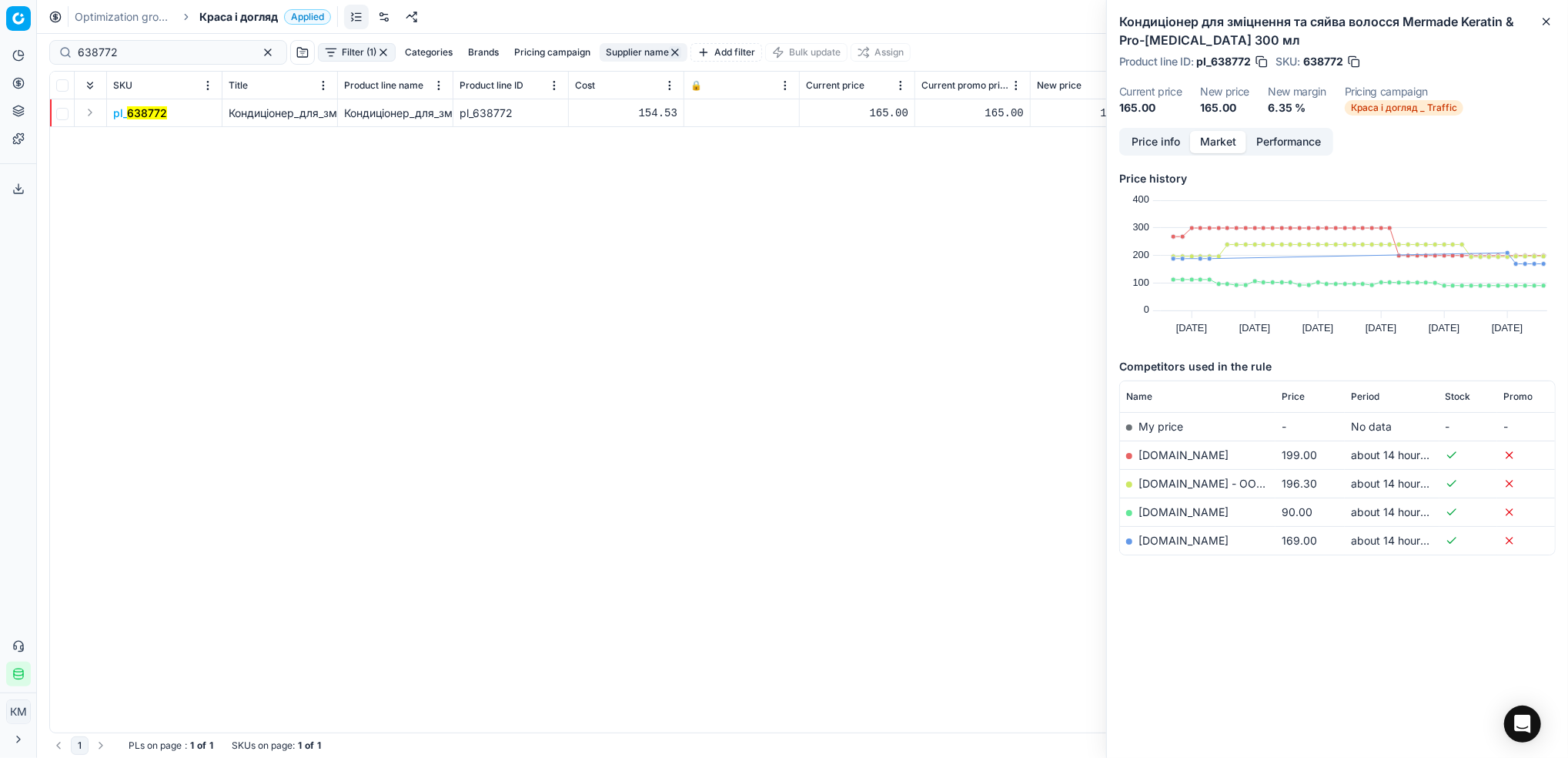
click at [1167, 509] on link "[DOMAIN_NAME]" at bounding box center [1183, 511] width 90 height 13
drag, startPoint x: 167, startPoint y: 57, endPoint x: -5, endPoint y: 40, distance: 172.8
click at [0, 40] on html "Pricing platform Analytics Pricing Product portfolio Templates Export service 8…" at bounding box center [784, 379] width 1568 height 758
paste input "566707"
type input "566707"
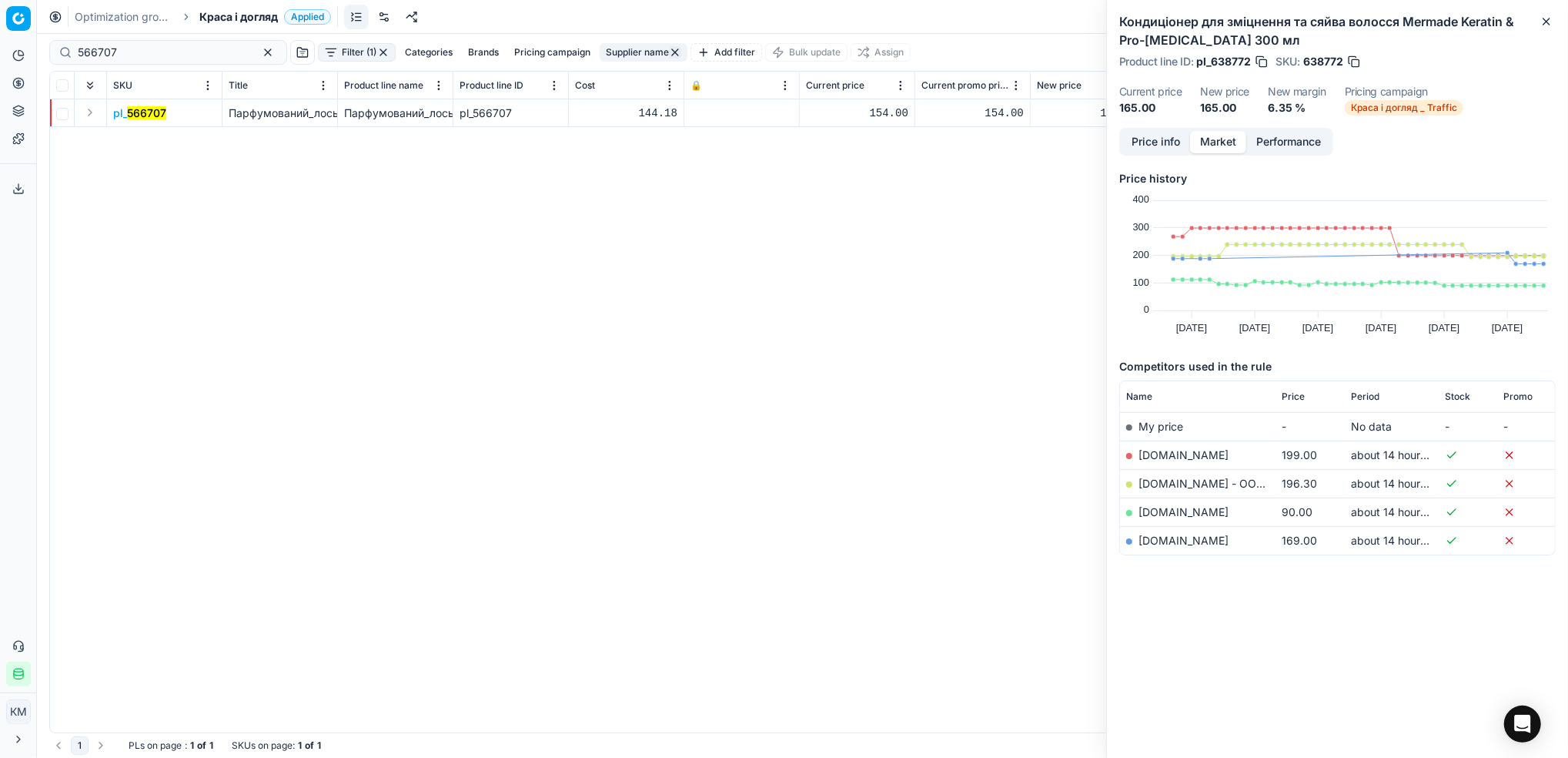
click at [150, 114] on mark "566707" at bounding box center [147, 112] width 39 height 13
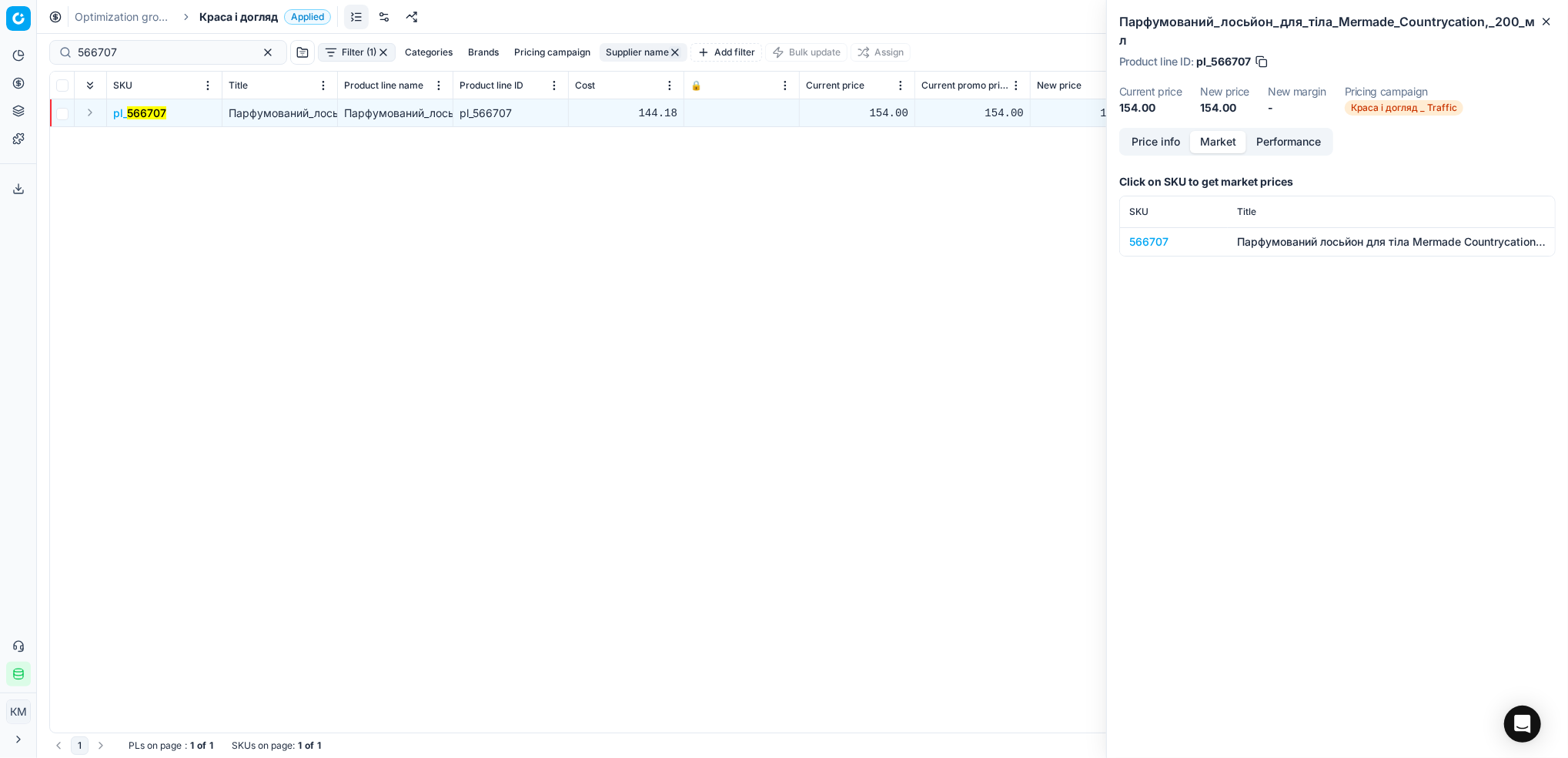
click at [1164, 238] on div "566707" at bounding box center [1174, 242] width 90 height 16
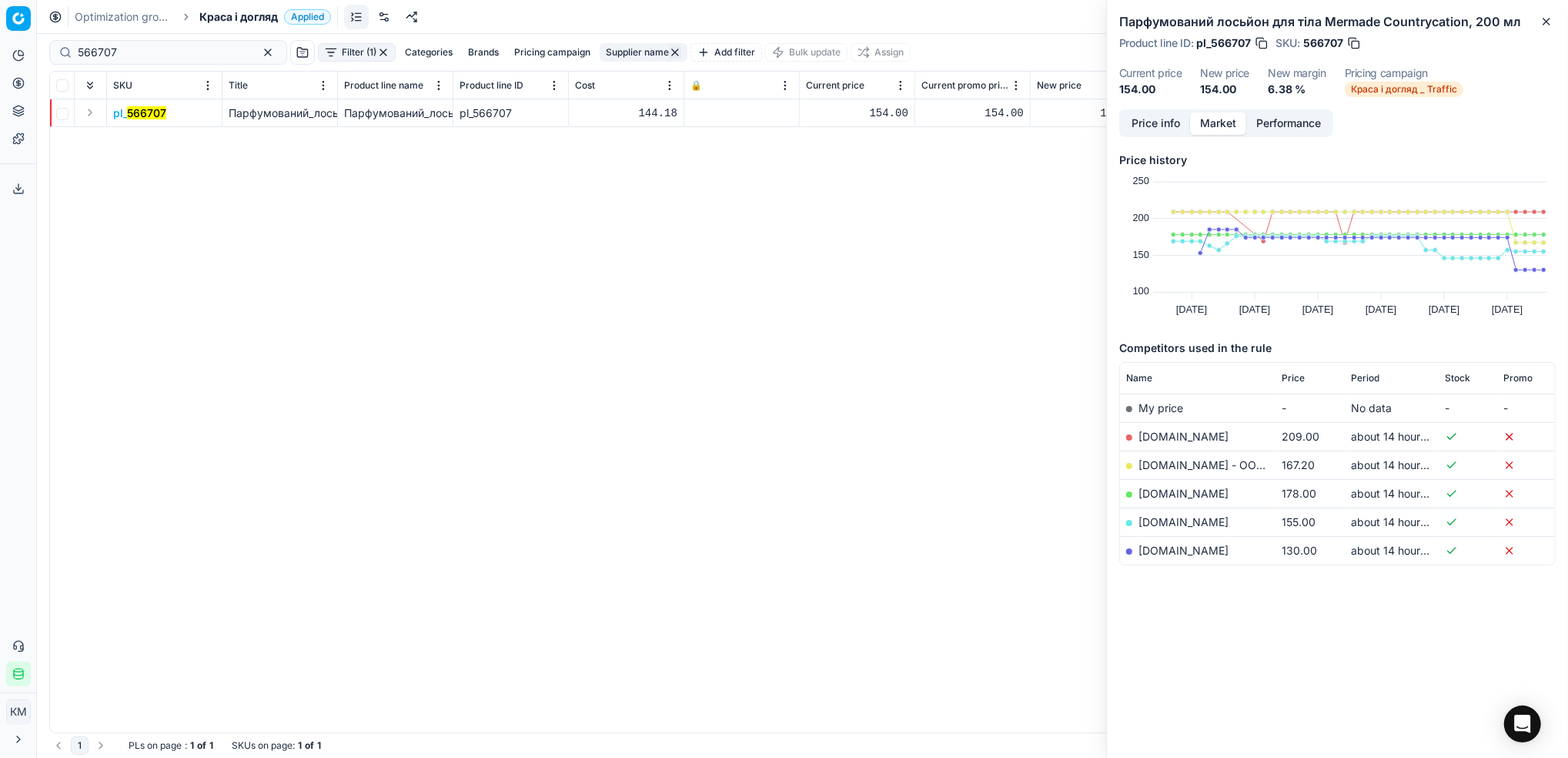
click at [1171, 552] on link "[DOMAIN_NAME]" at bounding box center [1183, 550] width 90 height 13
